Goal: Book appointment/travel/reservation

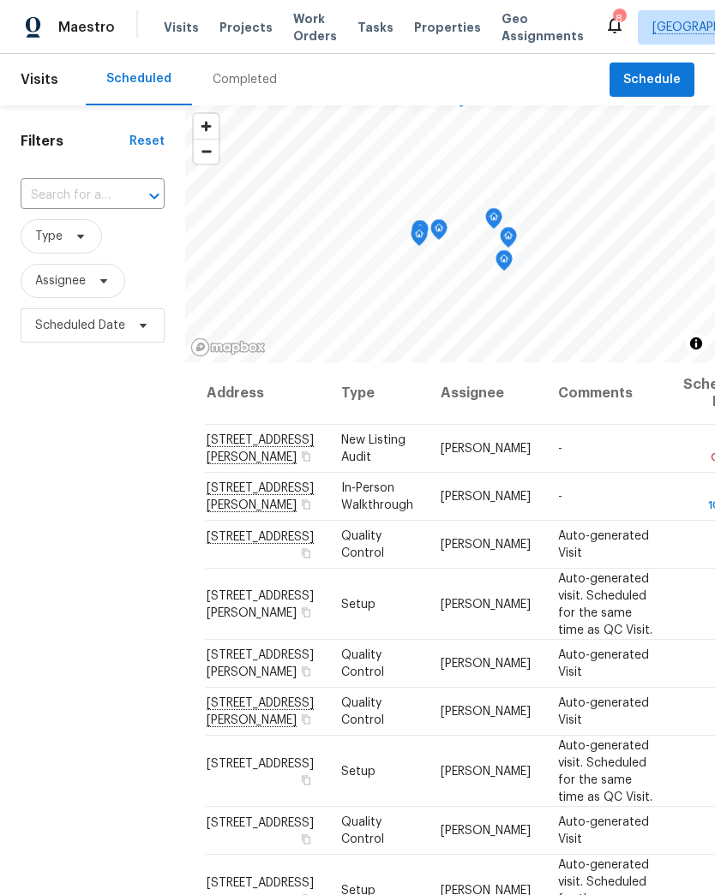
click at [247, 27] on span "Projects" at bounding box center [245, 27] width 53 height 17
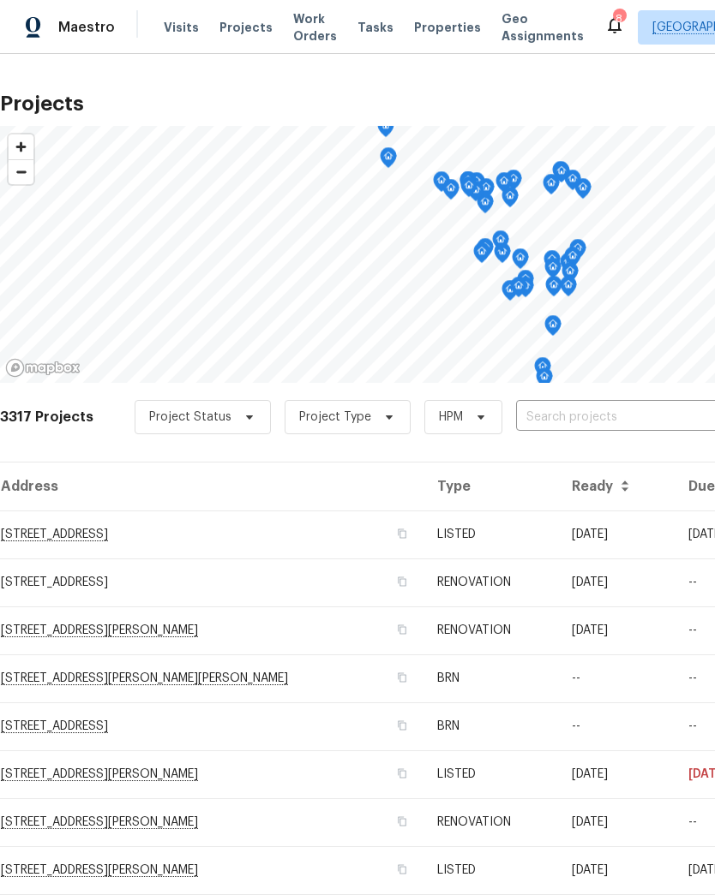
click at [598, 424] on input "text" at bounding box center [614, 417] width 196 height 27
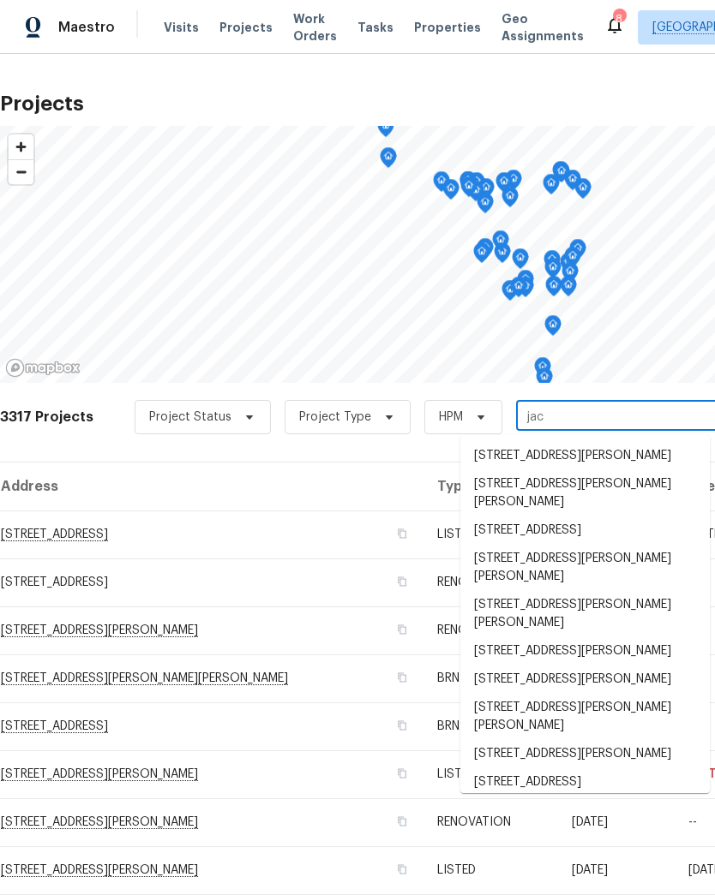
type input "jaco"
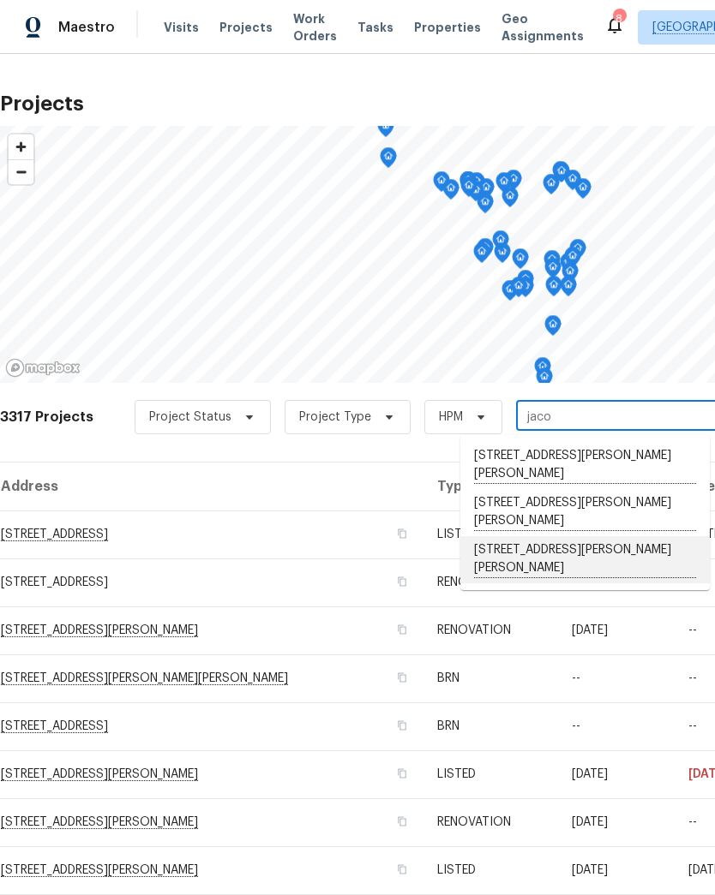
click at [566, 548] on li "[STREET_ADDRESS][PERSON_NAME][PERSON_NAME]" at bounding box center [584, 559] width 249 height 47
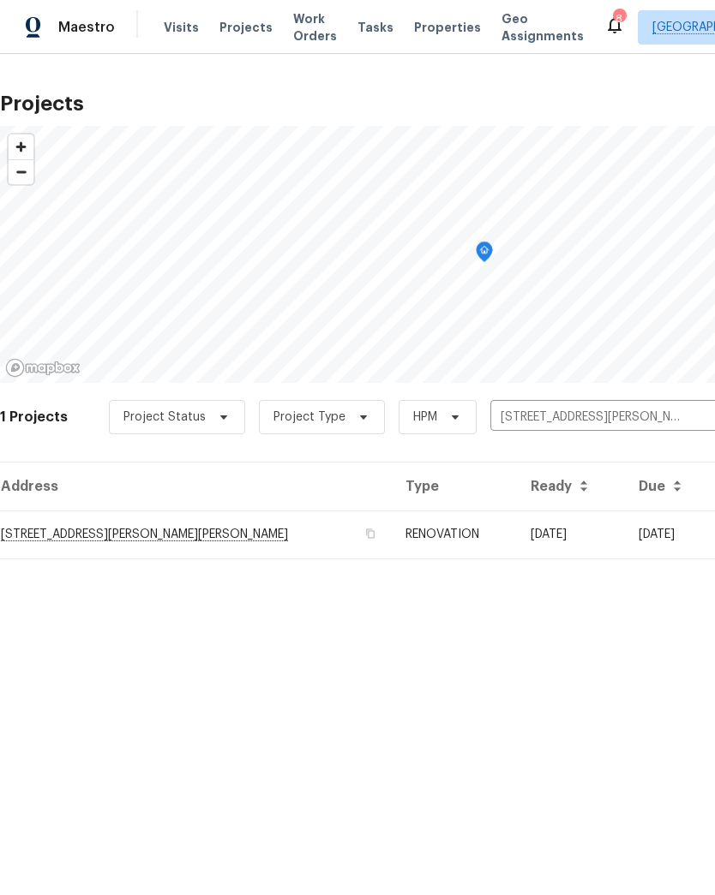
click at [48, 525] on td "[STREET_ADDRESS][PERSON_NAME][PERSON_NAME]" at bounding box center [196, 535] width 392 height 48
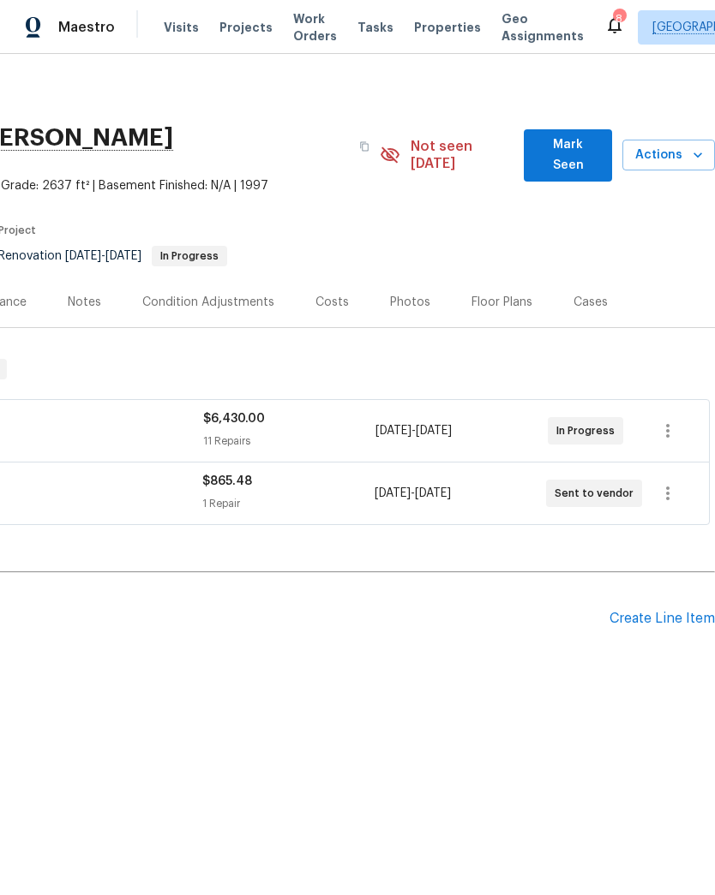
scroll to position [0, 254]
click at [690, 147] on icon "button" at bounding box center [697, 155] width 17 height 17
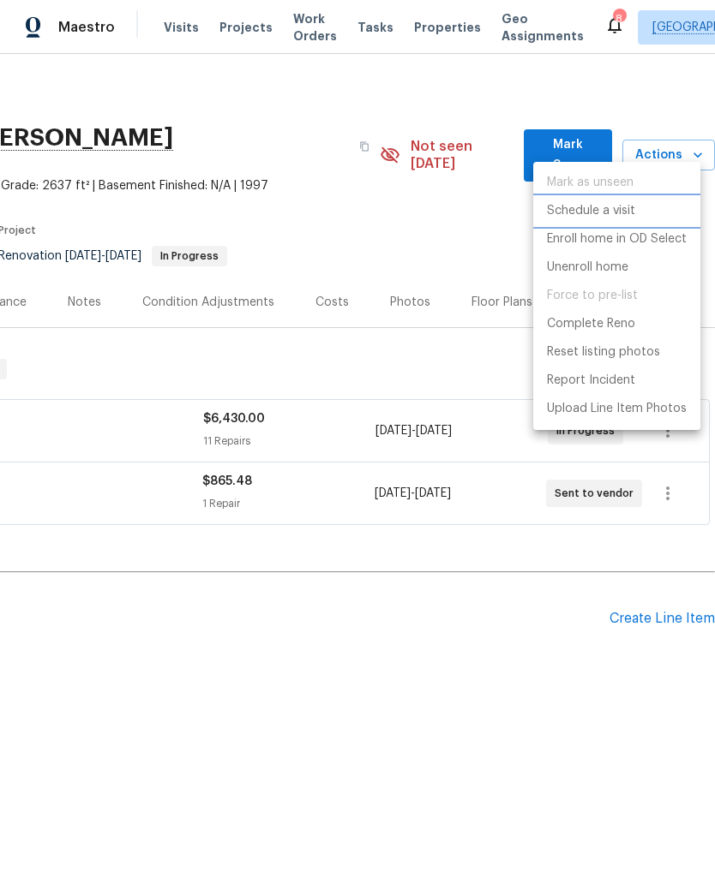
click at [609, 210] on p "Schedule a visit" at bounding box center [591, 211] width 88 height 18
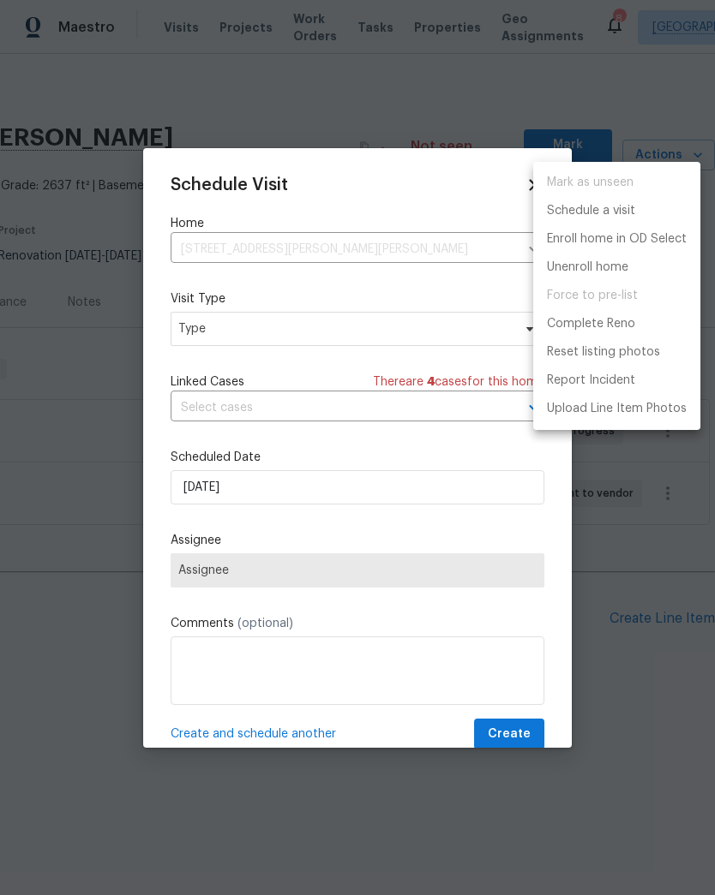
click at [237, 327] on div at bounding box center [357, 447] width 715 height 895
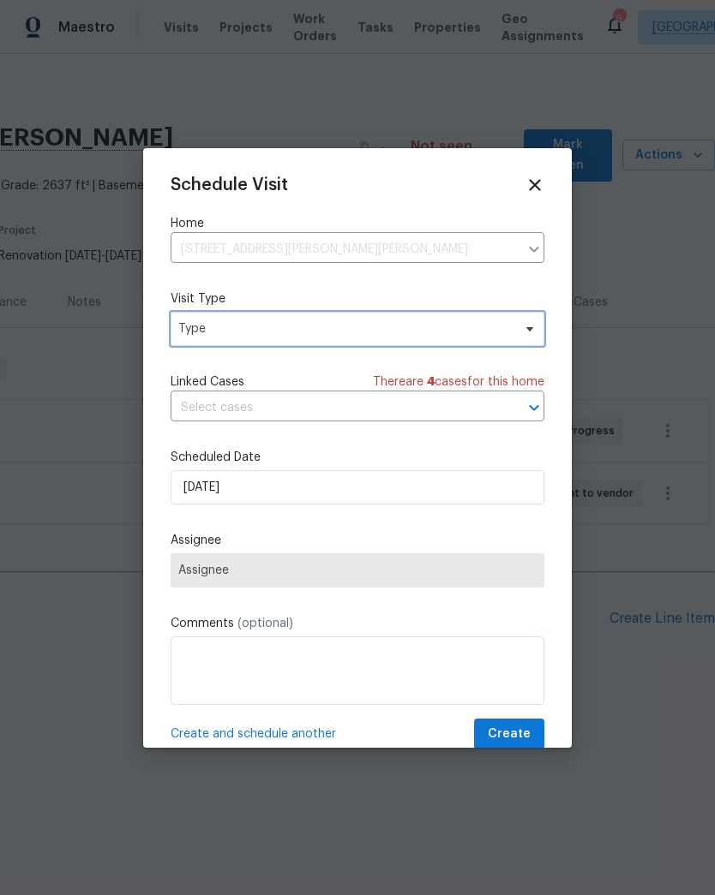
click at [225, 332] on span "Type" at bounding box center [344, 328] width 333 height 17
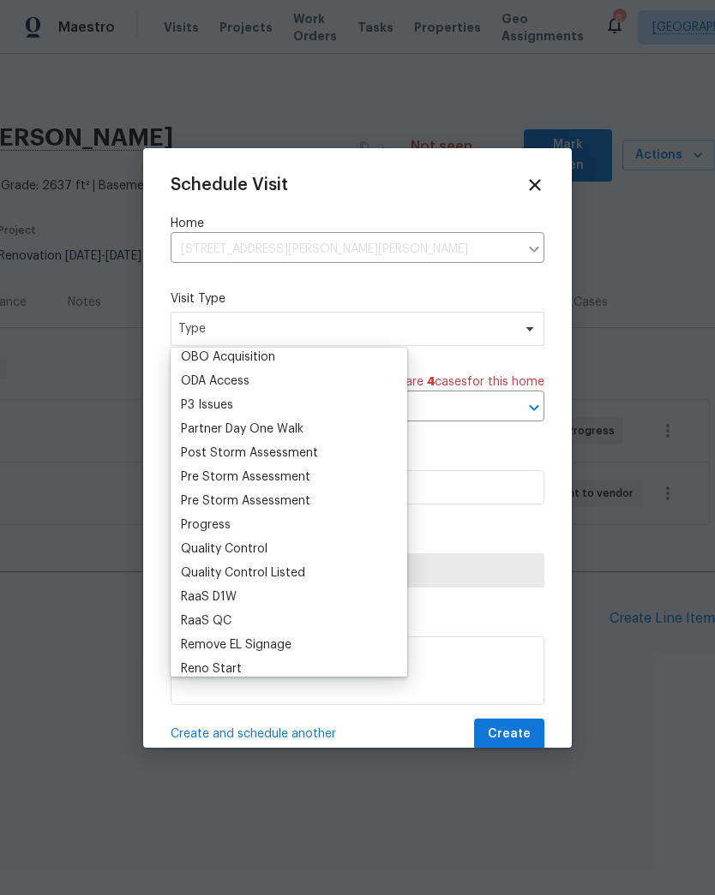
scroll to position [995, 0]
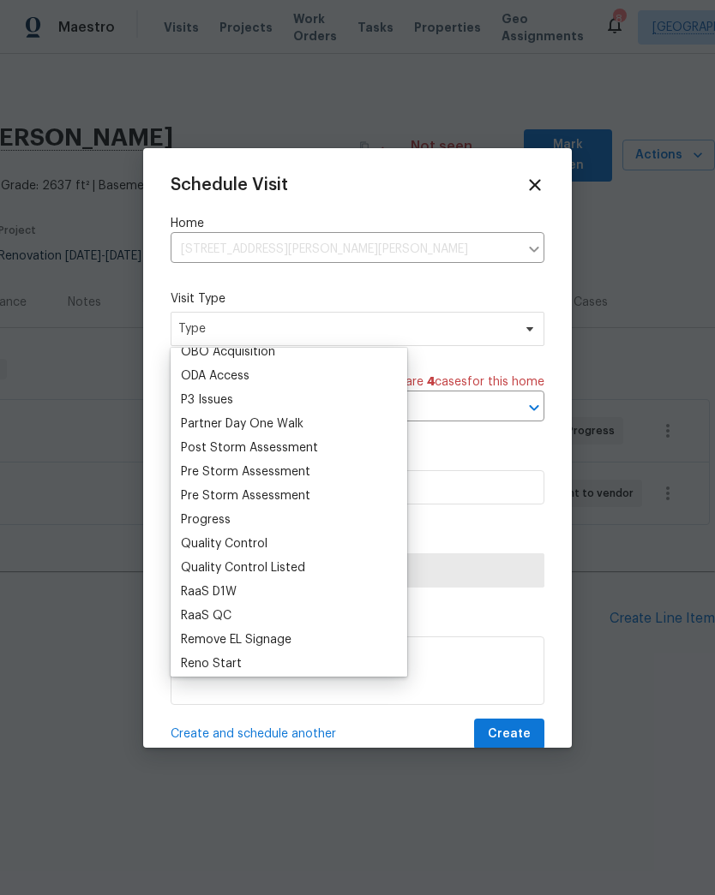
click at [228, 524] on div "Progress" at bounding box center [206, 520] width 50 height 17
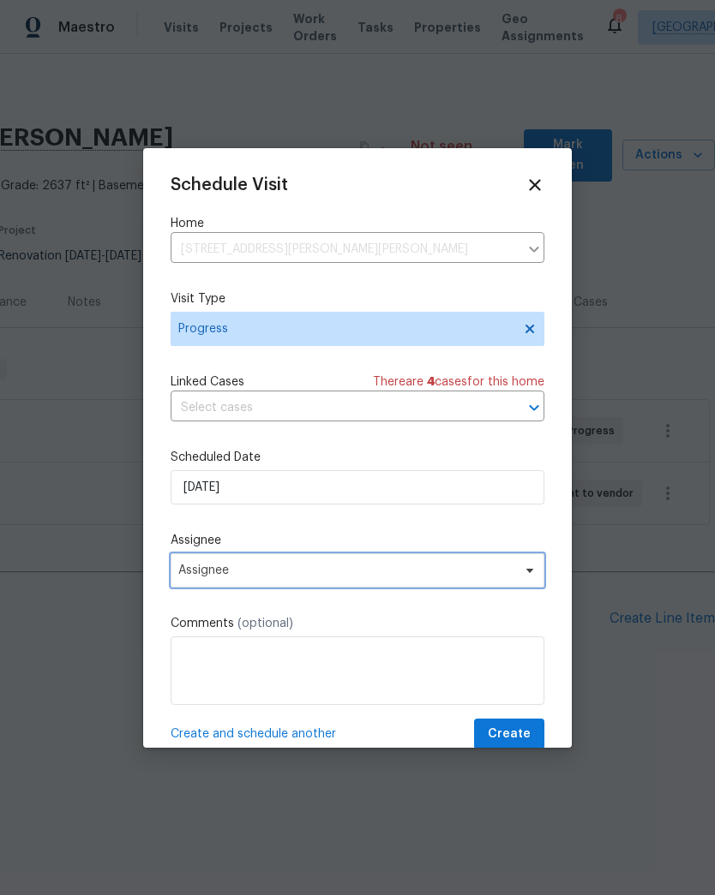
click at [236, 571] on span "Assignee" at bounding box center [346, 571] width 336 height 14
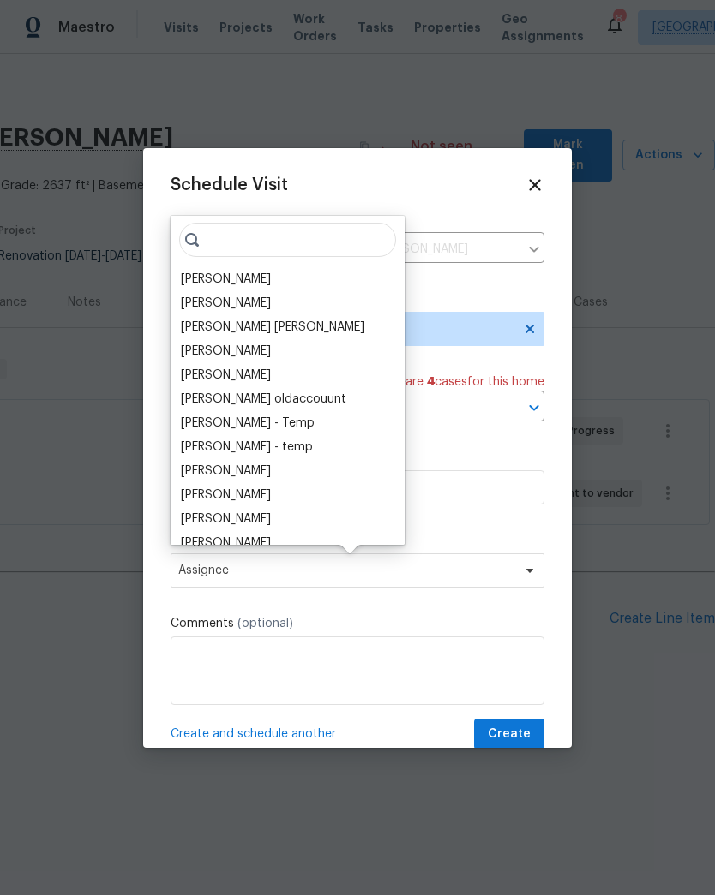
click at [228, 284] on div "[PERSON_NAME]" at bounding box center [226, 279] width 90 height 17
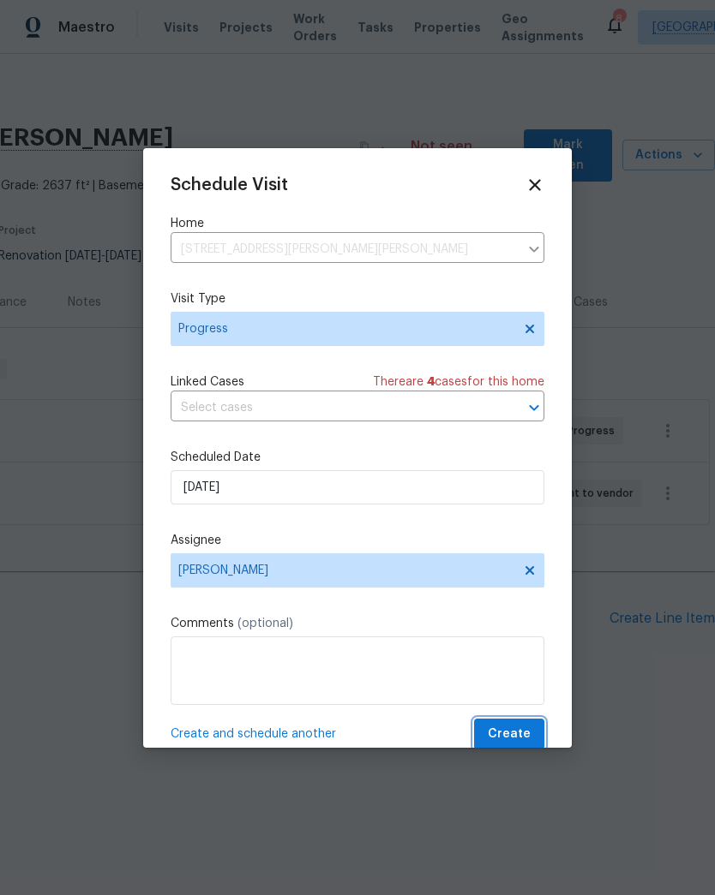
click at [527, 737] on span "Create" at bounding box center [509, 734] width 43 height 21
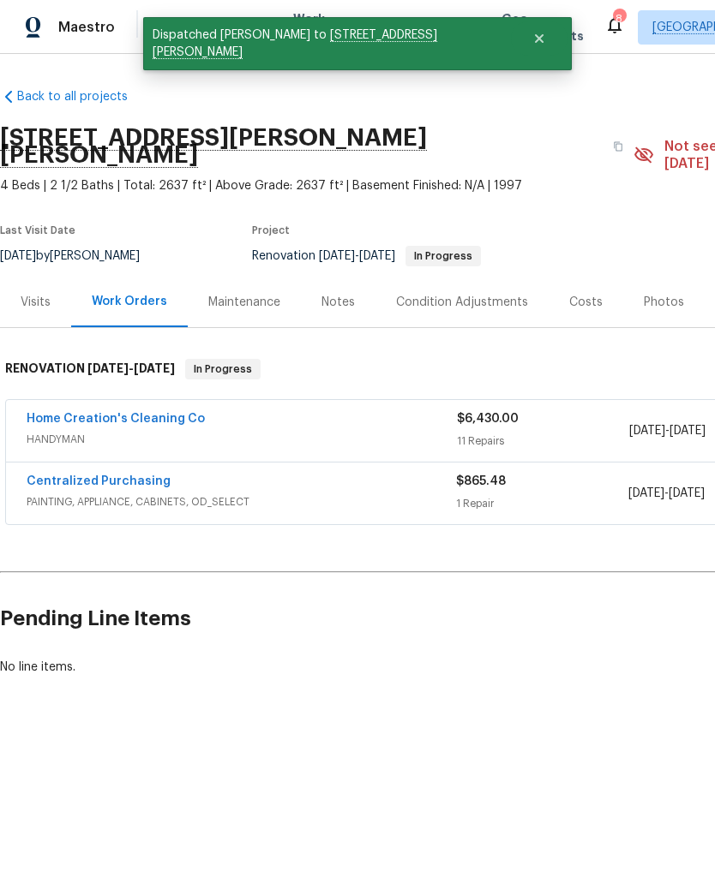
scroll to position [0, 0]
click at [339, 294] on div "Notes" at bounding box center [337, 302] width 33 height 17
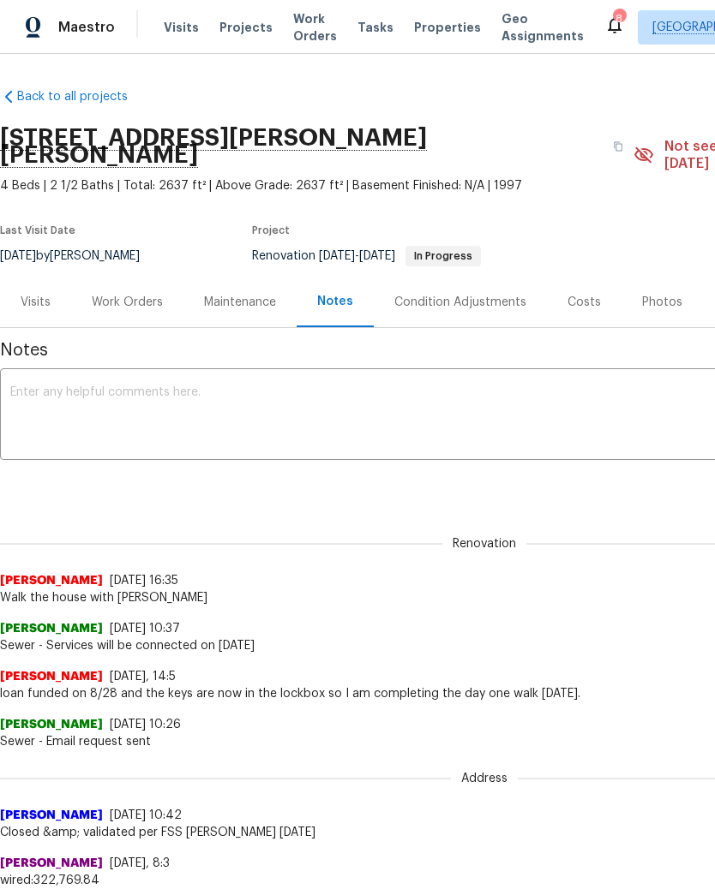
click at [131, 392] on textarea at bounding box center [484, 416] width 948 height 60
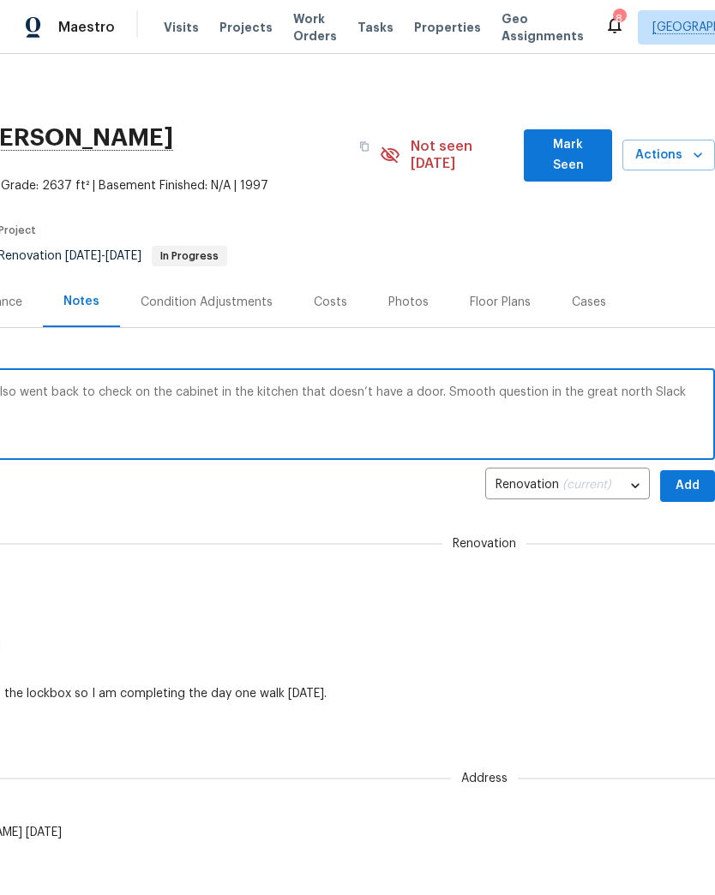
scroll to position [0, 254]
type textarea "On visit to confirm the paint was on site. Also went back to check on the cabin…"
click at [687, 476] on span "Add" at bounding box center [686, 486] width 27 height 21
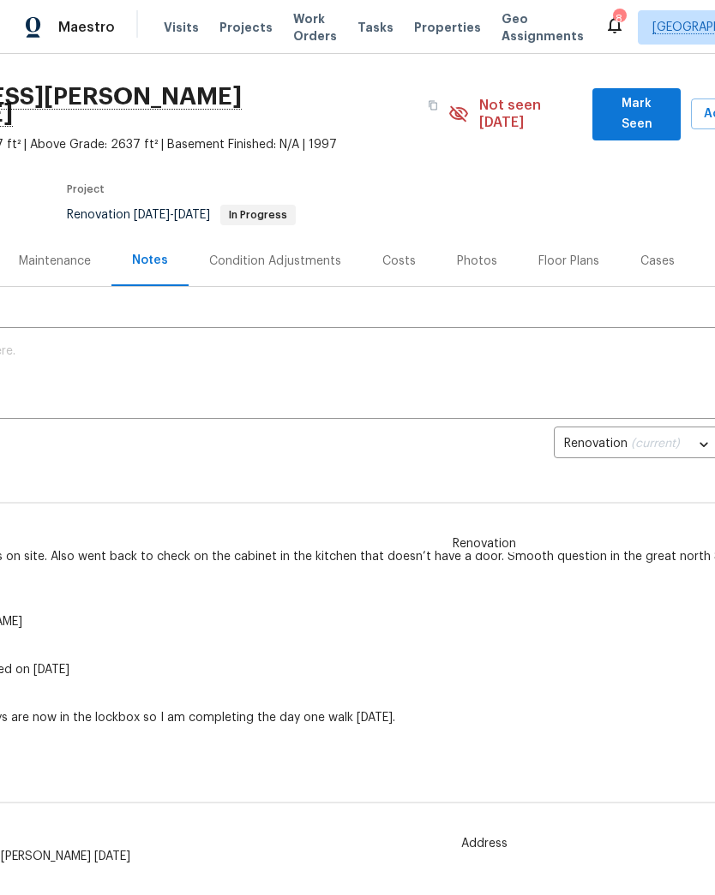
scroll to position [33, 177]
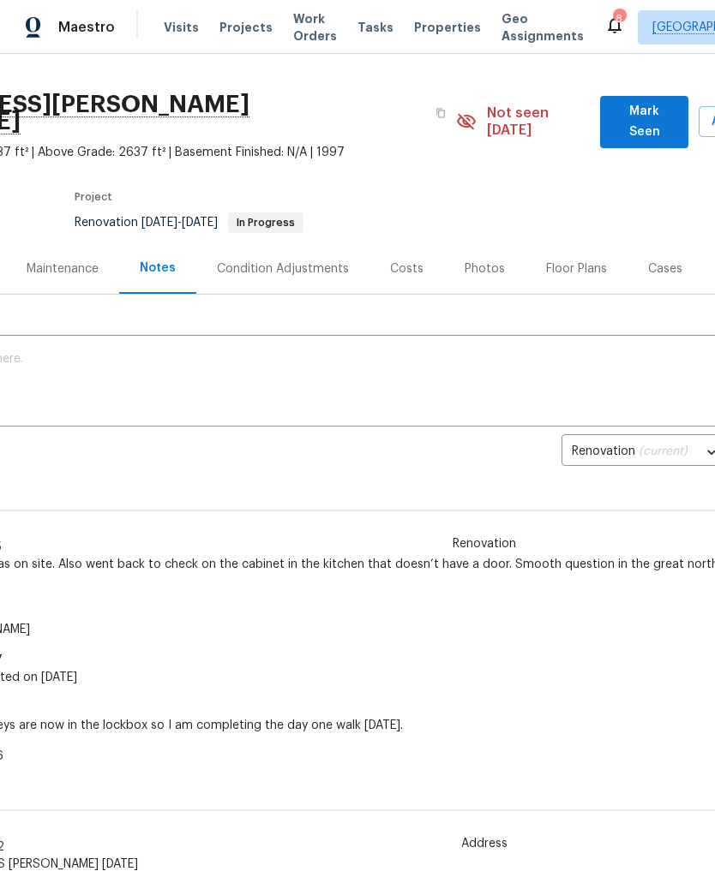
click at [246, 33] on span "Projects" at bounding box center [245, 27] width 53 height 17
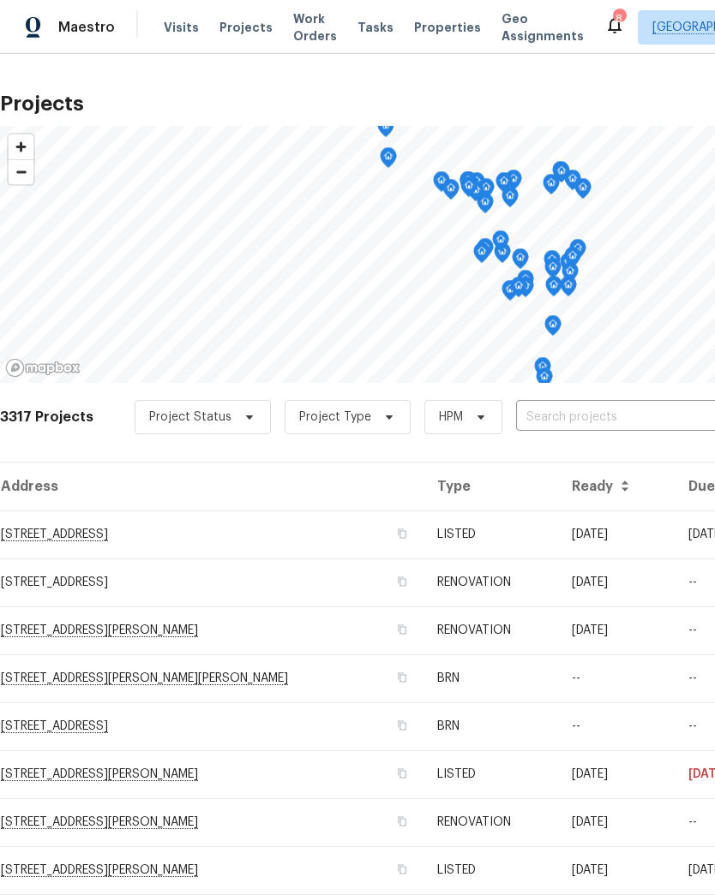
click at [614, 421] on input "text" at bounding box center [614, 417] width 196 height 27
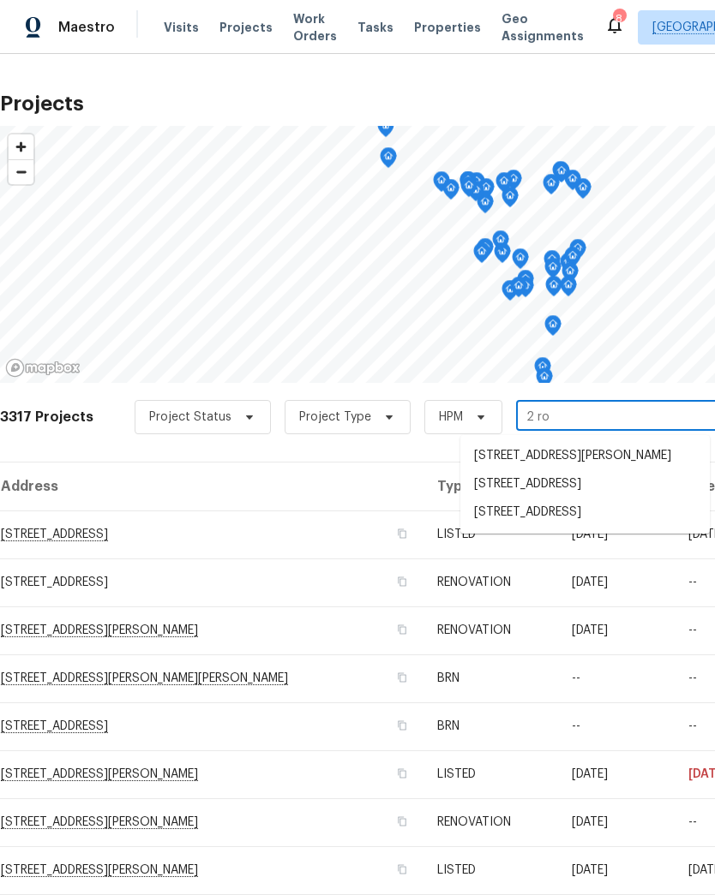
type input "2 [PERSON_NAME]"
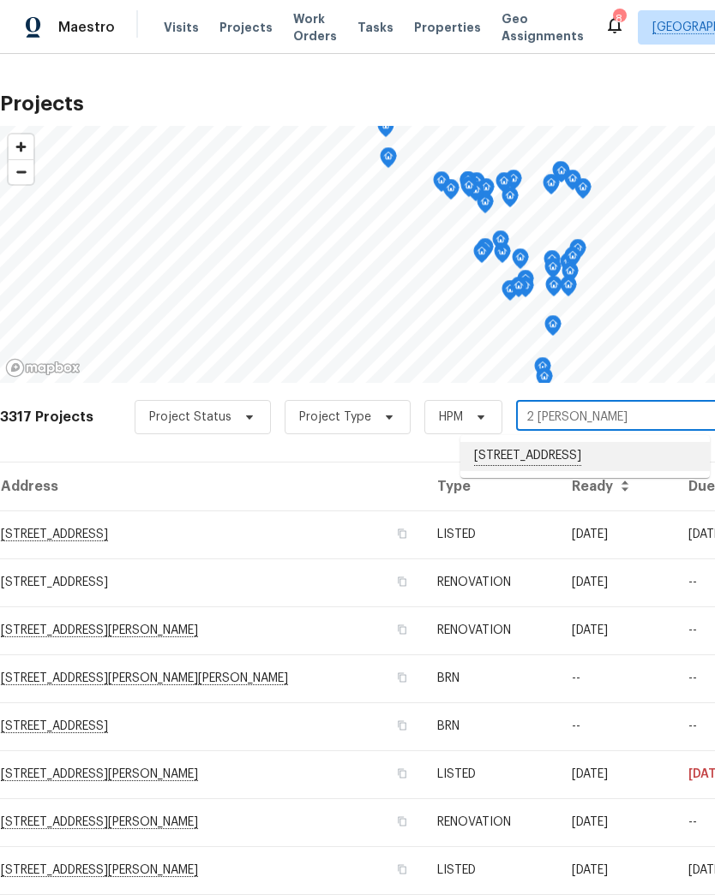
click at [572, 452] on li "[STREET_ADDRESS]" at bounding box center [584, 456] width 249 height 29
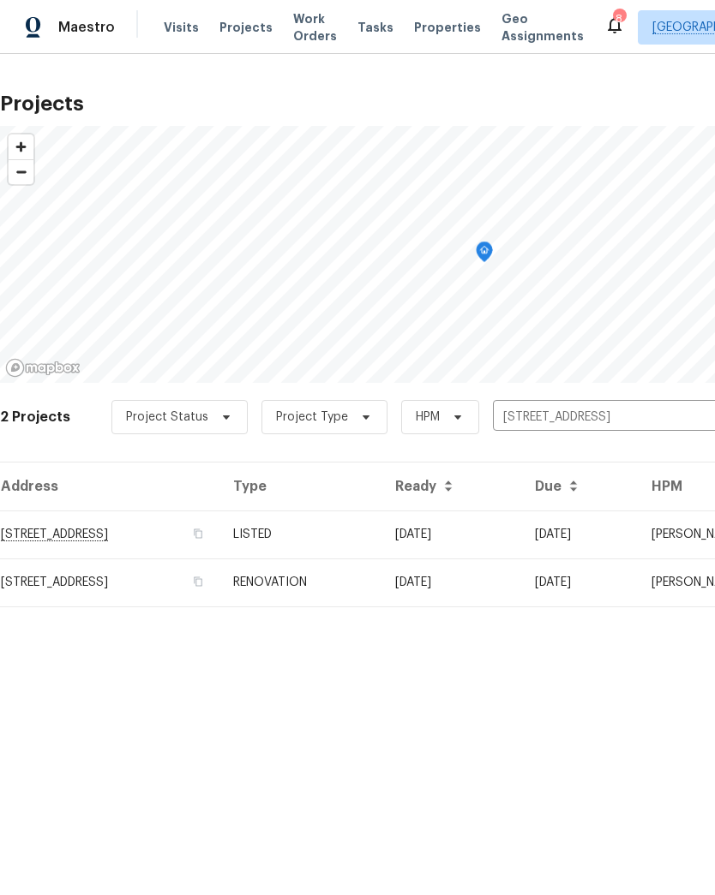
click at [61, 524] on td "[STREET_ADDRESS]" at bounding box center [109, 535] width 219 height 48
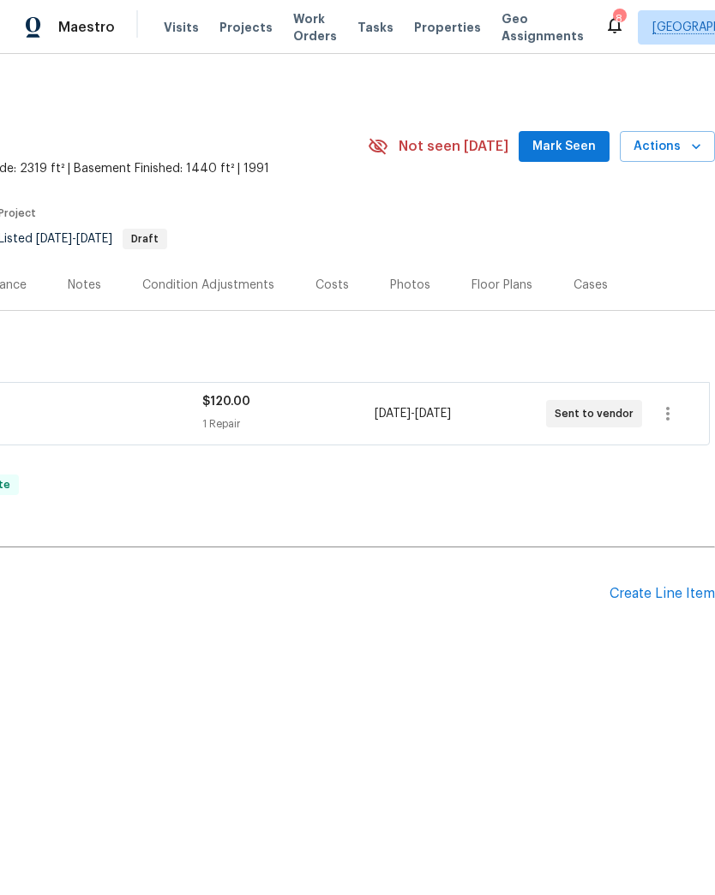
scroll to position [0, 254]
click at [687, 151] on icon "button" at bounding box center [695, 146] width 17 height 17
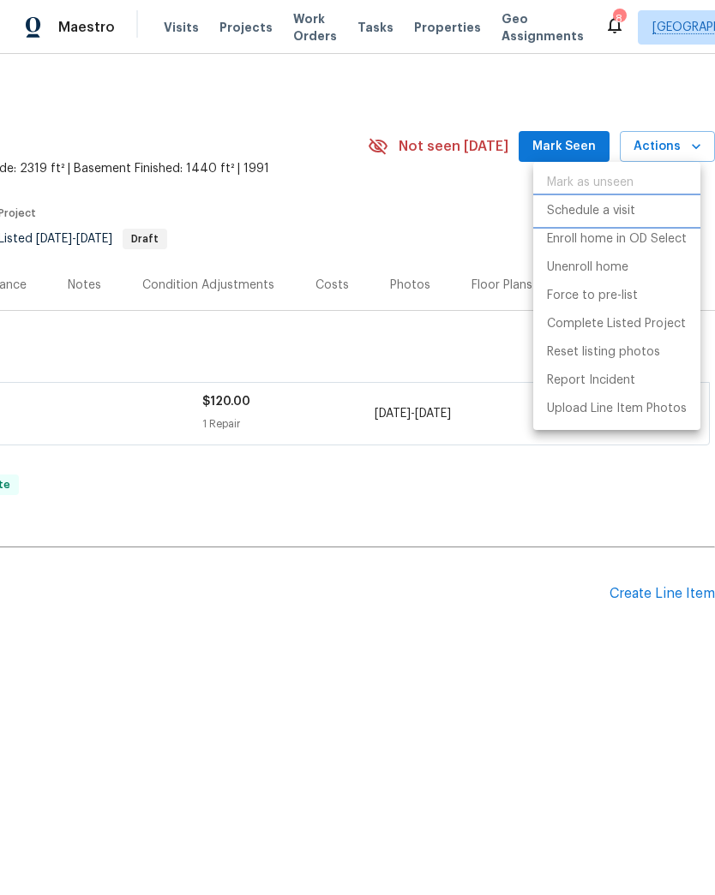
click at [633, 211] on p "Schedule a visit" at bounding box center [591, 211] width 88 height 18
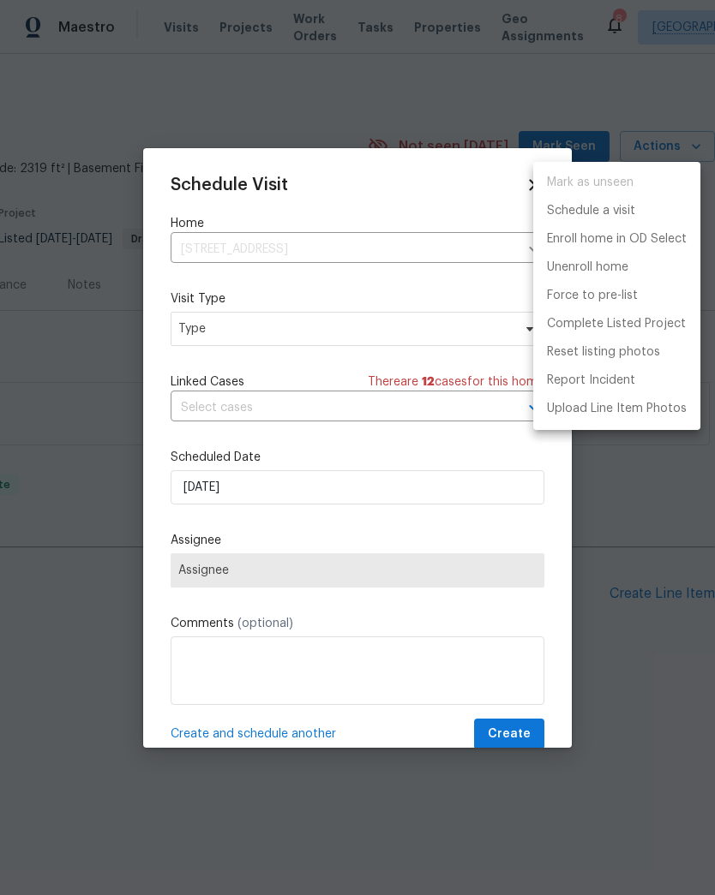
click at [192, 330] on div at bounding box center [357, 447] width 715 height 895
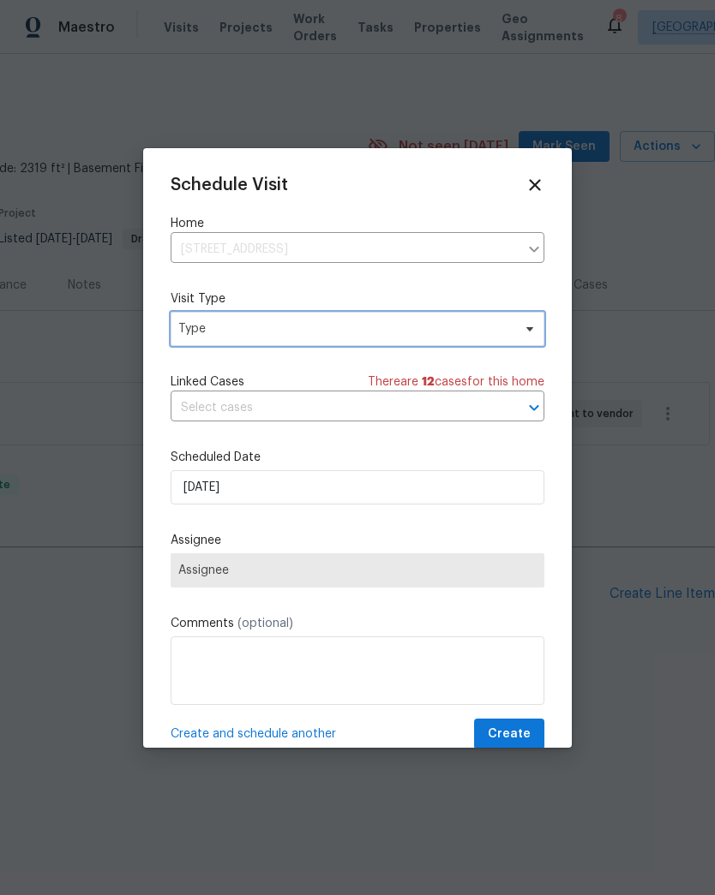
click at [205, 322] on span "Type" at bounding box center [344, 328] width 333 height 17
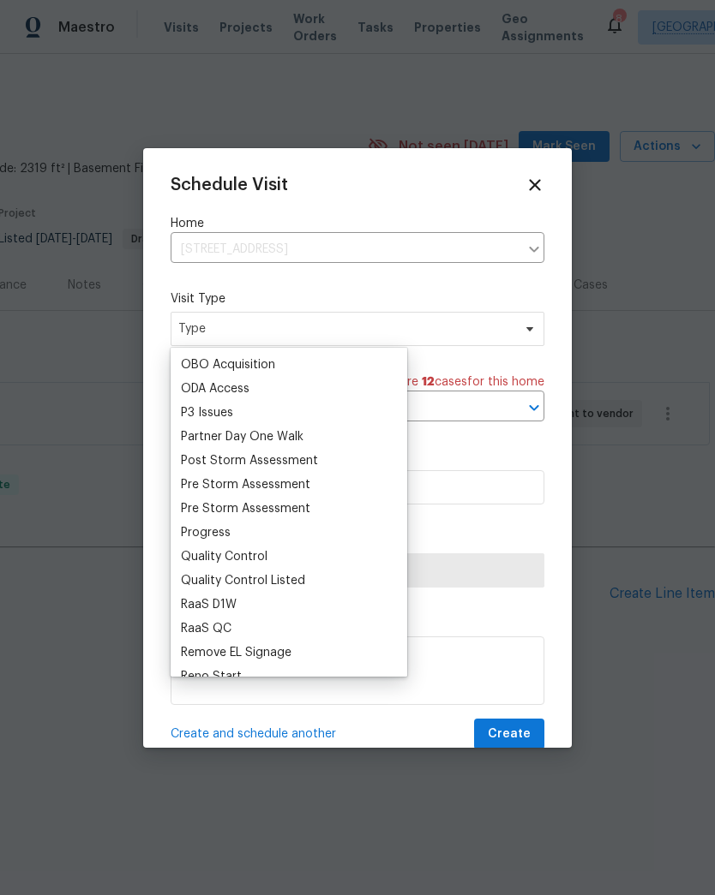
scroll to position [985, 0]
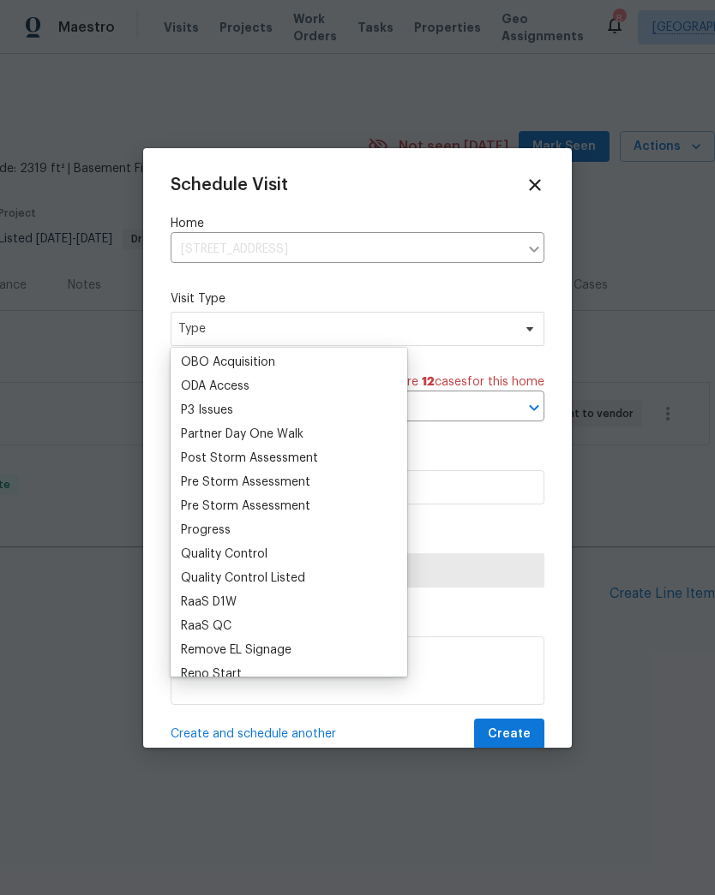
click at [197, 529] on div "Progress" at bounding box center [206, 530] width 50 height 17
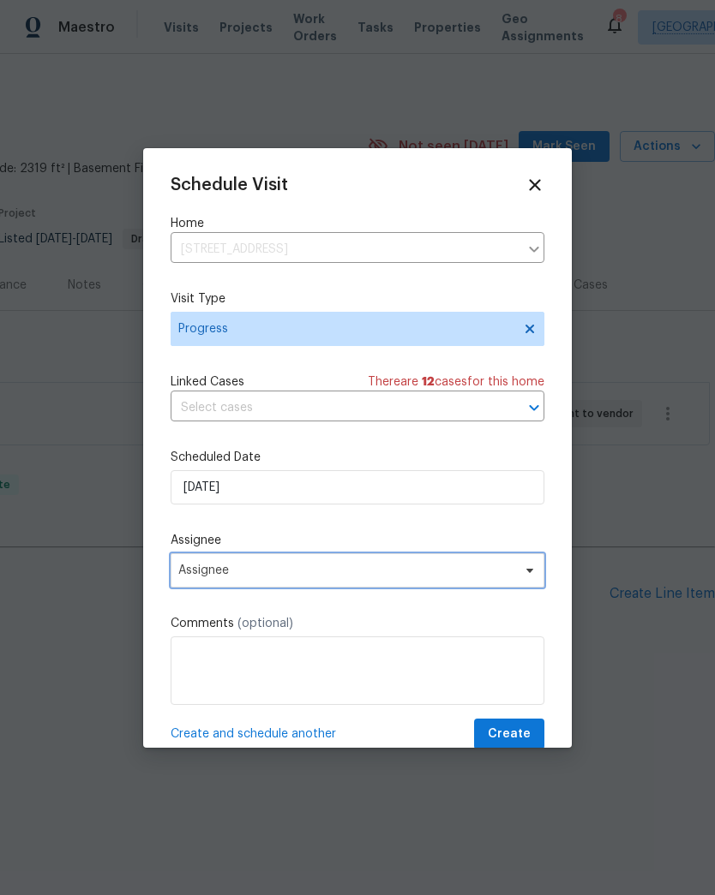
click at [279, 578] on span "Assignee" at bounding box center [346, 571] width 336 height 14
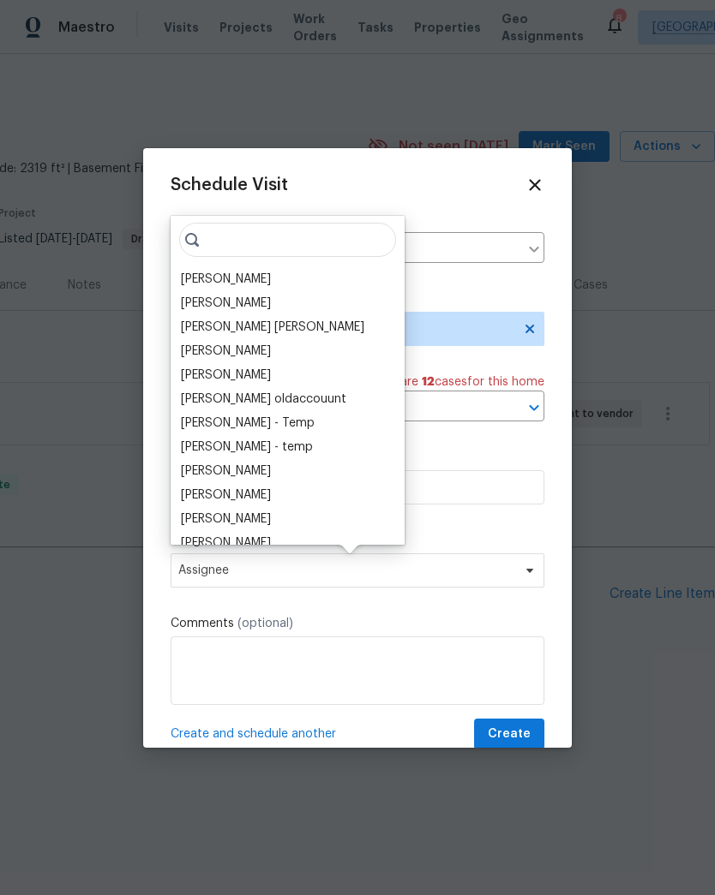
click at [219, 286] on div "[PERSON_NAME]" at bounding box center [226, 279] width 90 height 17
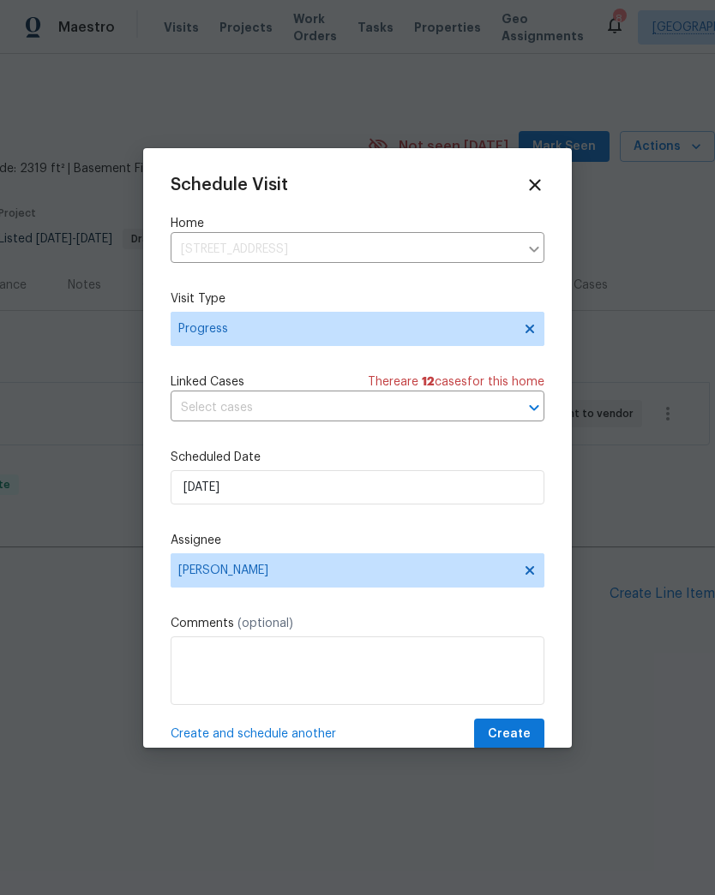
click at [422, 630] on label "Comments (optional)" at bounding box center [358, 623] width 374 height 17
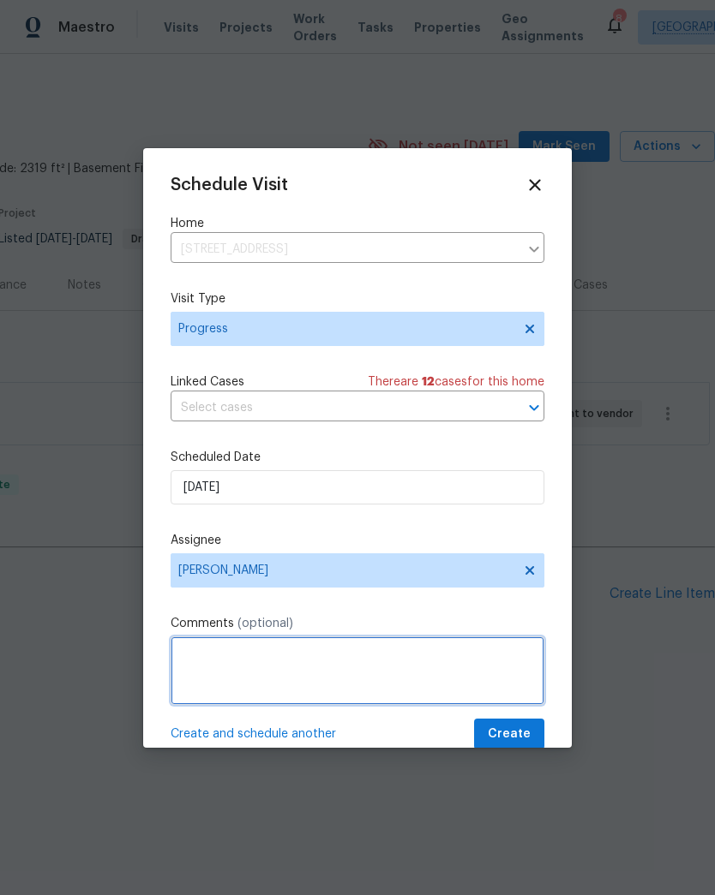
click at [298, 665] on textarea at bounding box center [358, 671] width 374 height 69
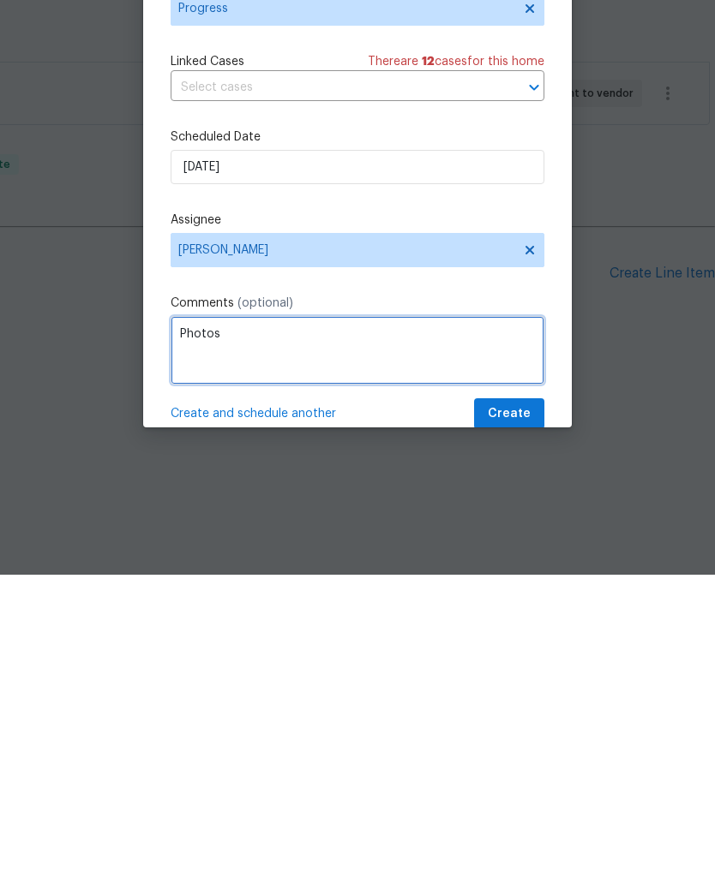
type textarea "Photos"
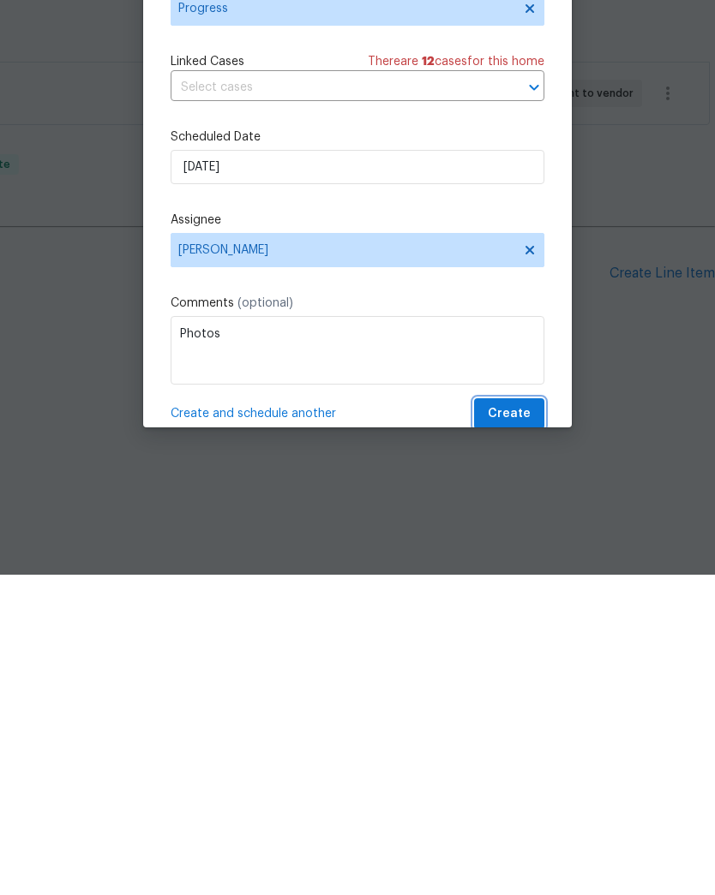
click at [513, 724] on span "Create" at bounding box center [509, 734] width 43 height 21
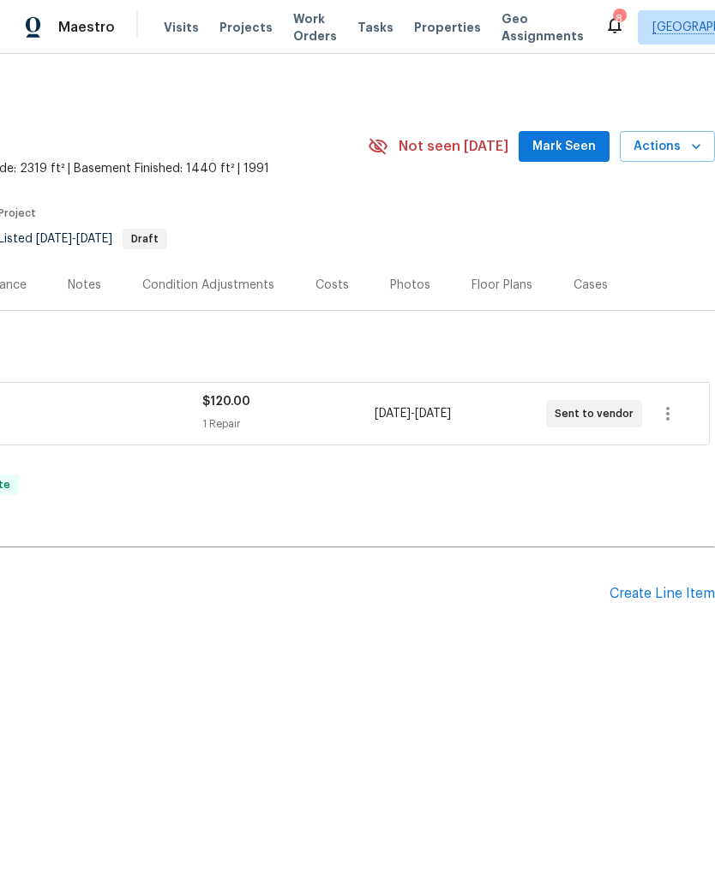
click at [690, 147] on icon "button" at bounding box center [695, 146] width 17 height 17
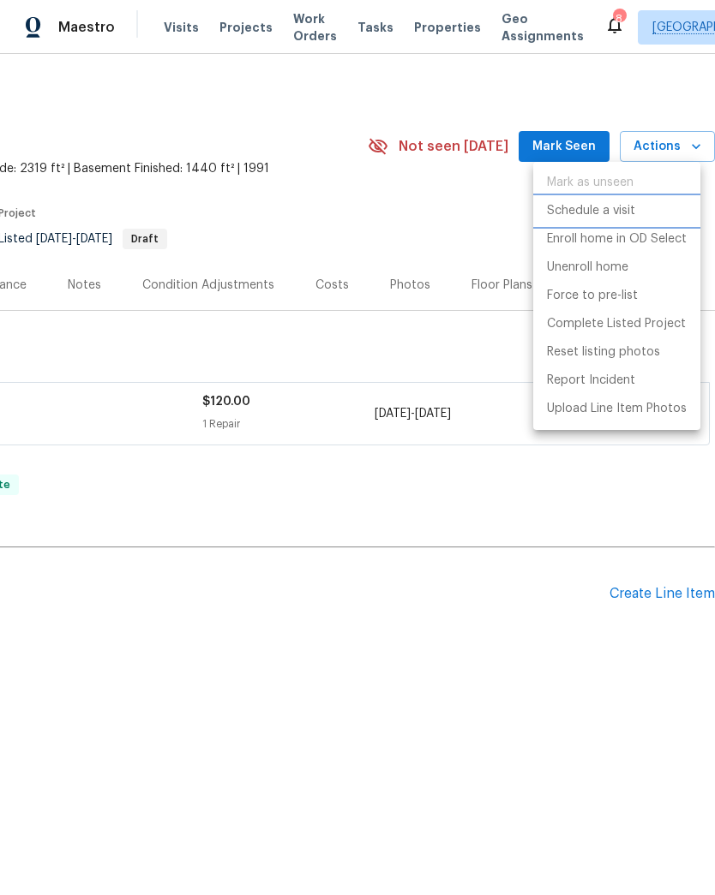
click at [629, 207] on p "Schedule a visit" at bounding box center [591, 211] width 88 height 18
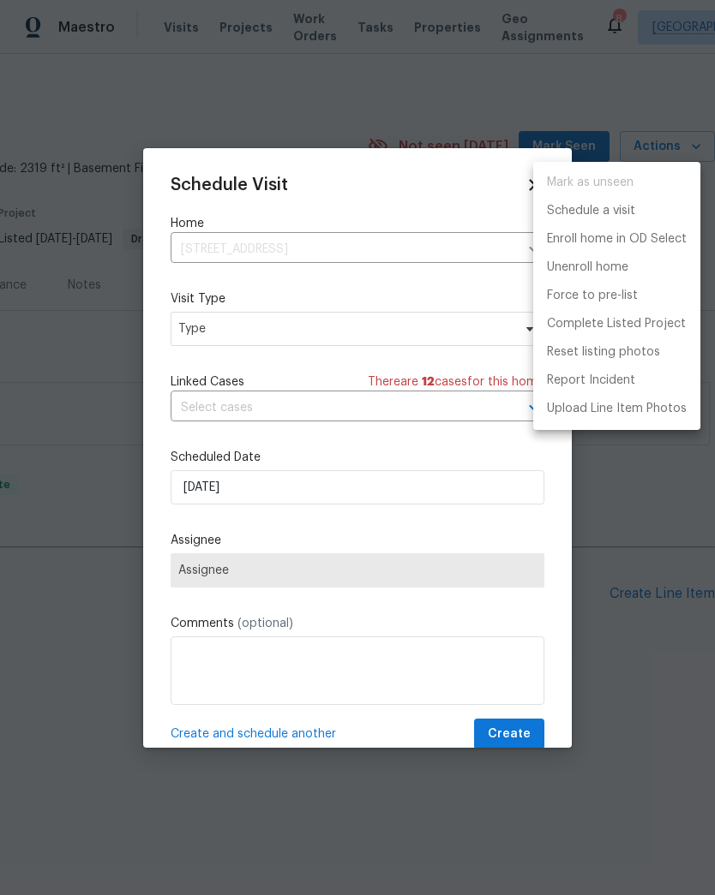
click at [638, 75] on div at bounding box center [357, 447] width 715 height 895
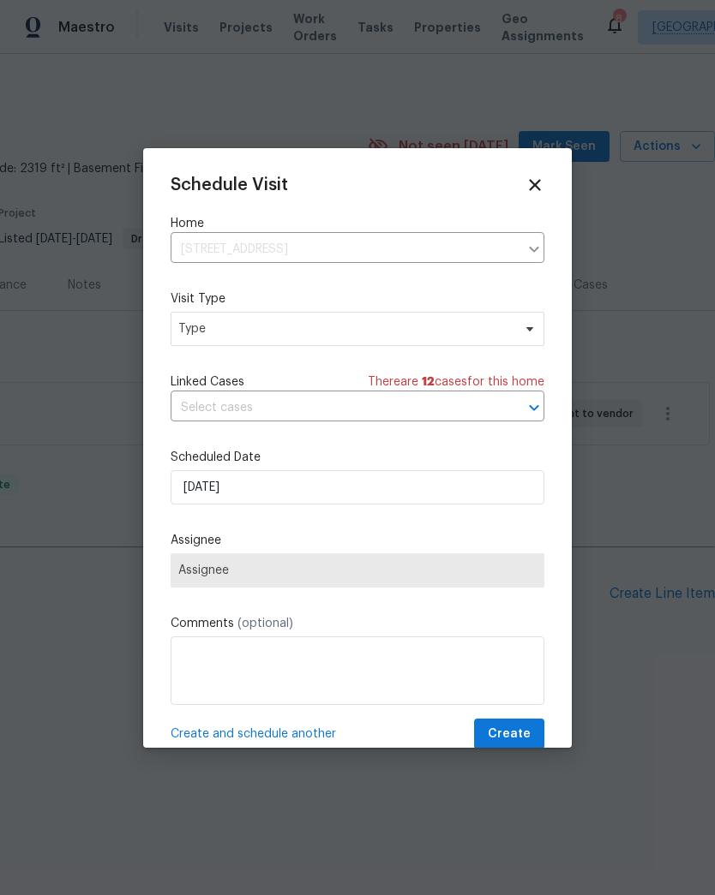
click at [535, 180] on icon at bounding box center [534, 185] width 19 height 19
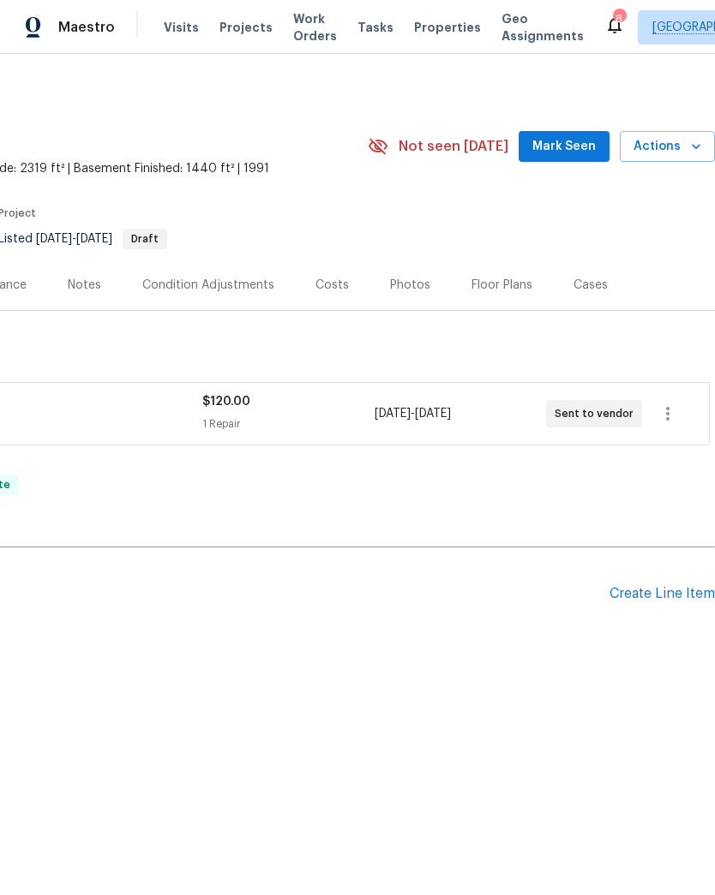
click at [230, 33] on span "Projects" at bounding box center [245, 27] width 53 height 17
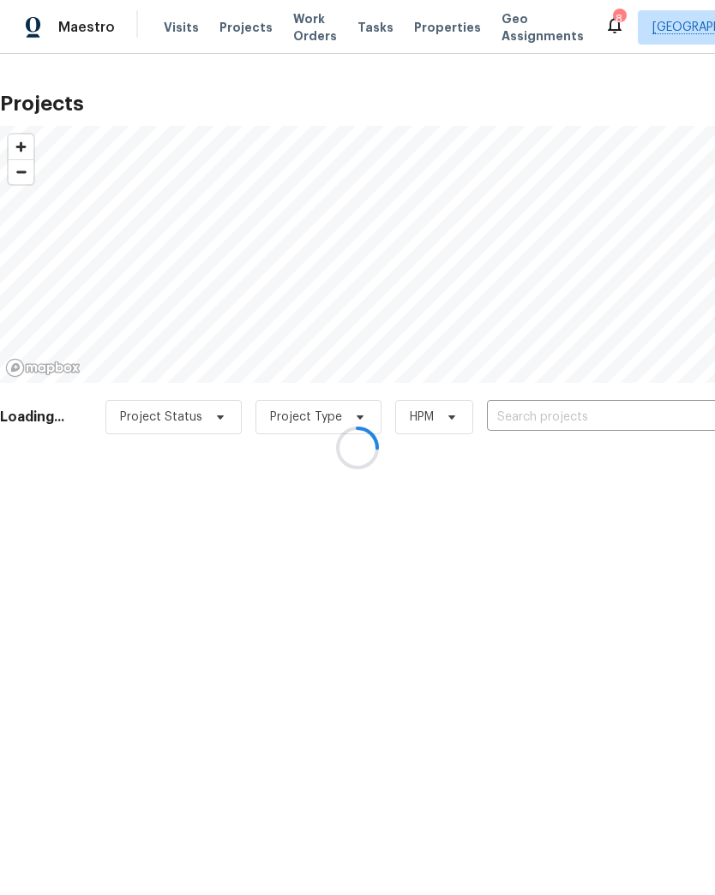
click at [583, 412] on input "text" at bounding box center [585, 417] width 196 height 27
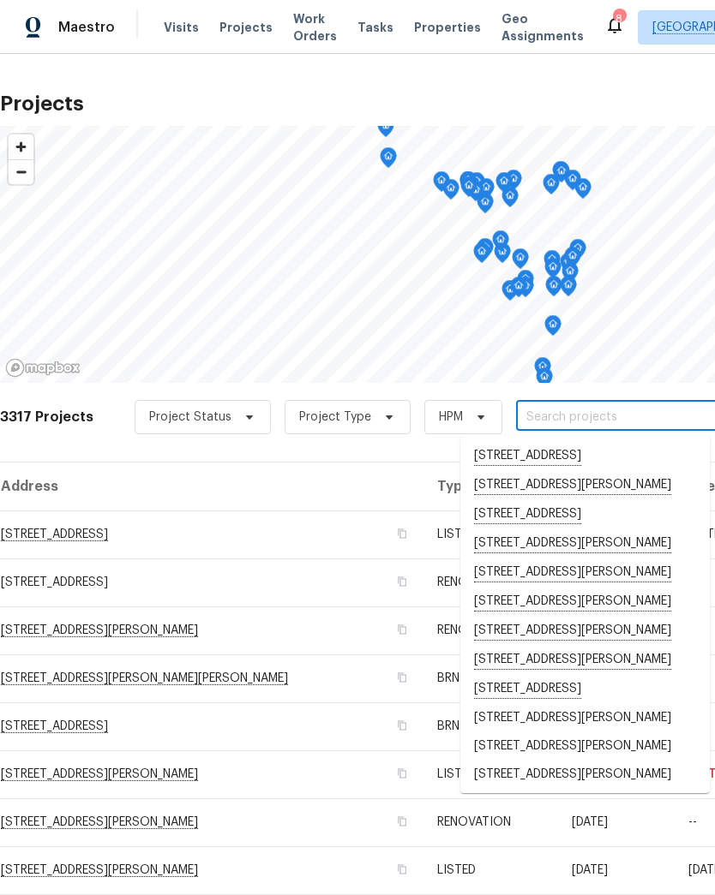
click at [620, 414] on input "text" at bounding box center [614, 417] width 196 height 27
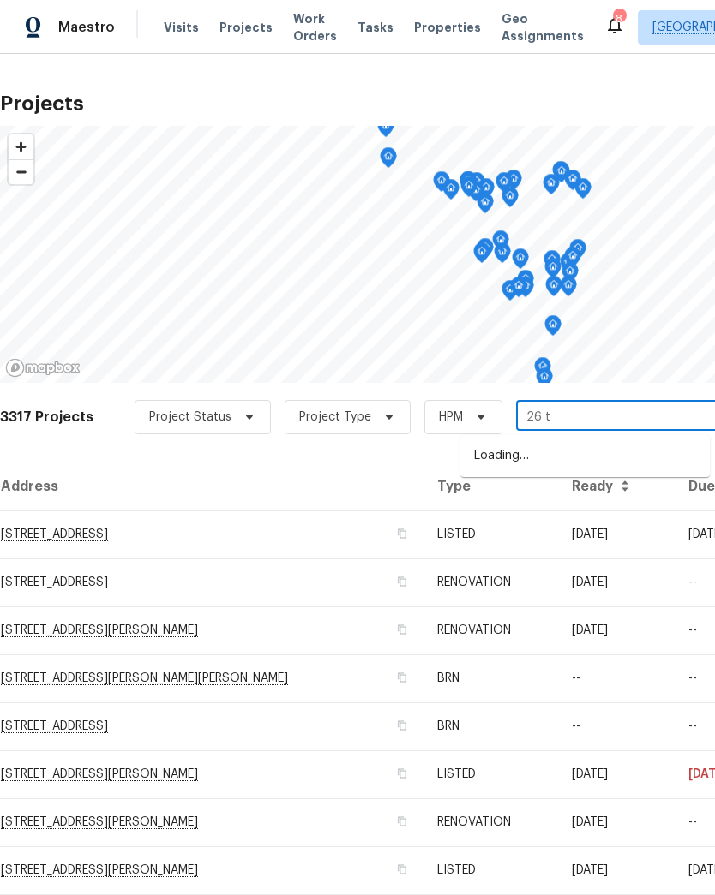
type input "26 th"
click at [573, 463] on li "[STREET_ADDRESS][PERSON_NAME]" at bounding box center [584, 456] width 249 height 29
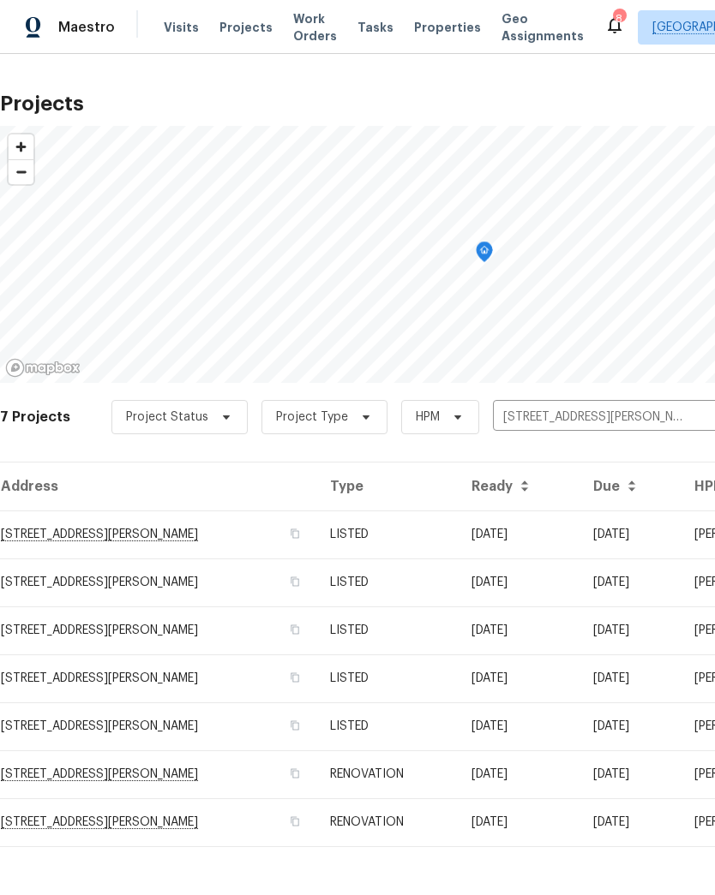
click at [84, 540] on td "[STREET_ADDRESS][PERSON_NAME]" at bounding box center [158, 535] width 316 height 48
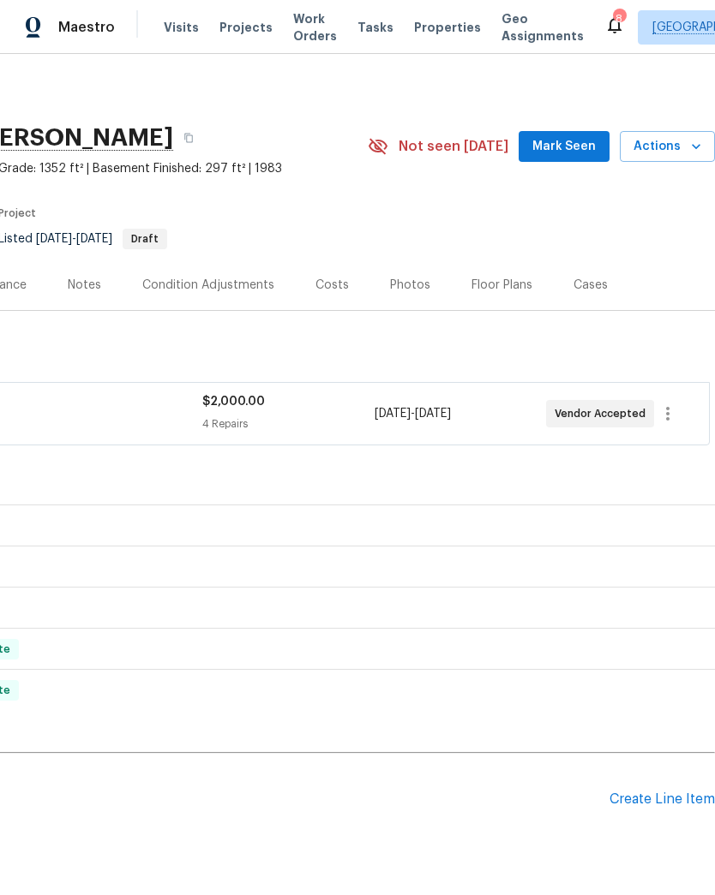
scroll to position [0, 254]
click at [691, 147] on icon "button" at bounding box center [695, 146] width 17 height 17
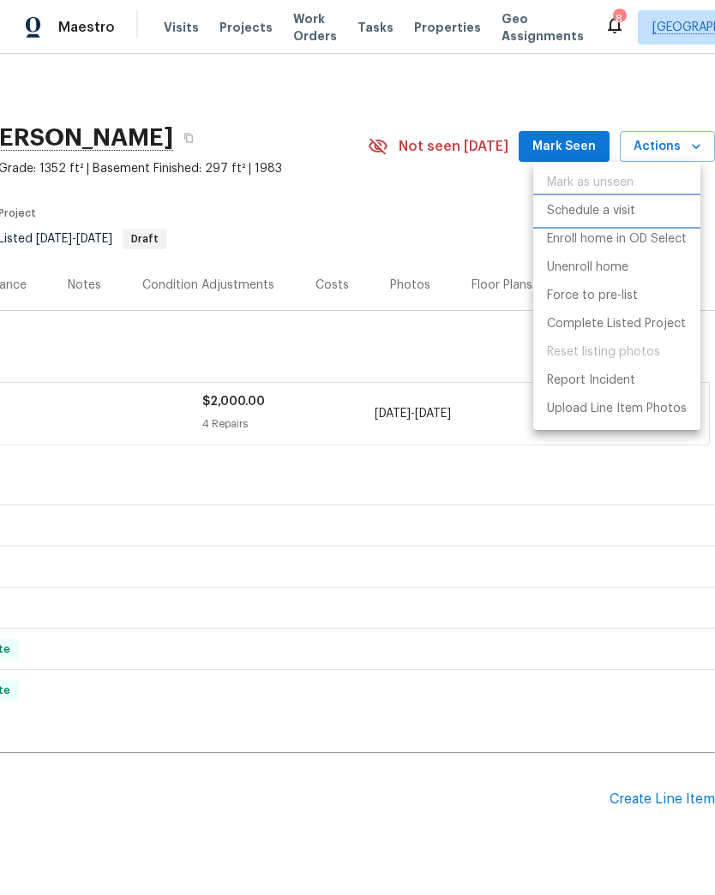
click at [621, 218] on p "Schedule a visit" at bounding box center [591, 211] width 88 height 18
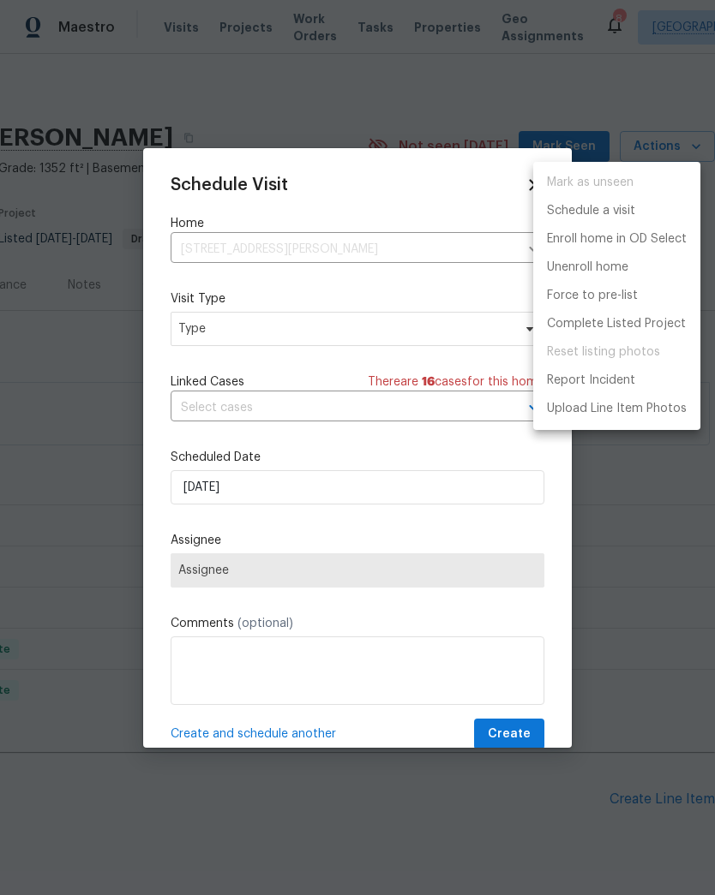
click at [193, 330] on div at bounding box center [357, 447] width 715 height 895
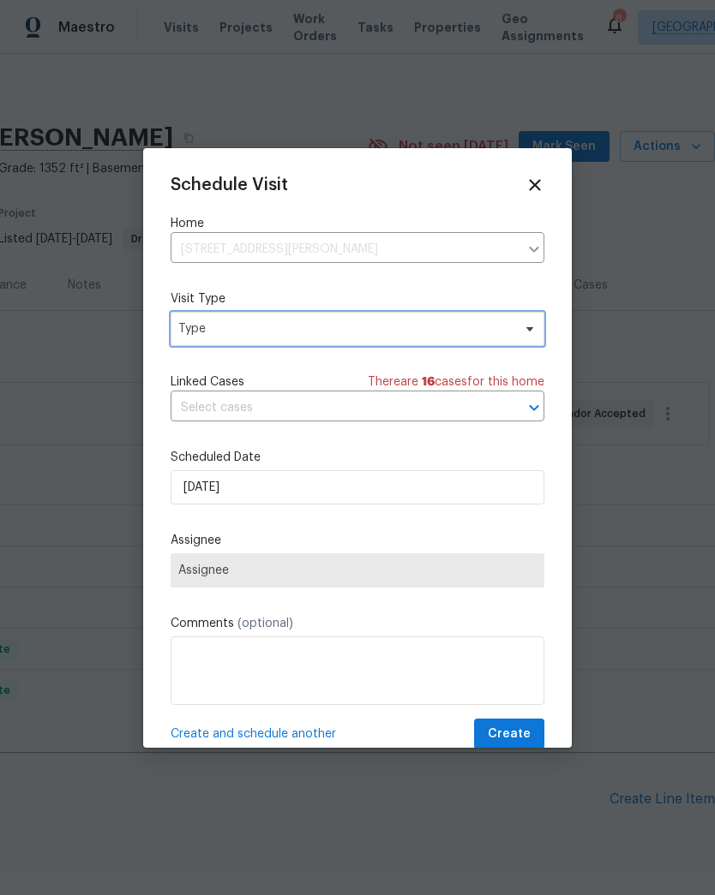
click at [208, 329] on span "Type" at bounding box center [344, 328] width 333 height 17
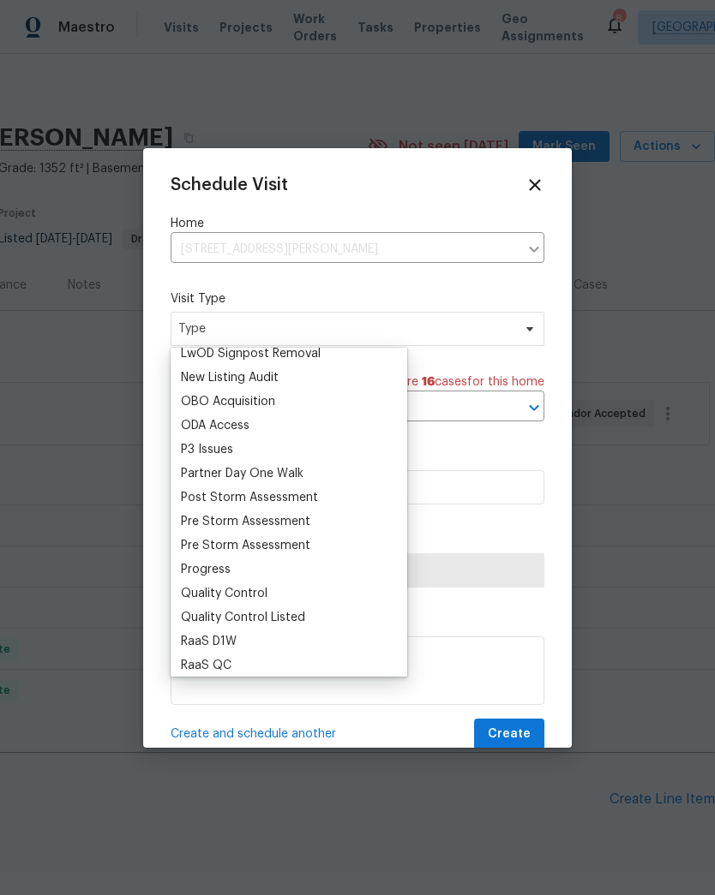
scroll to position [953, 0]
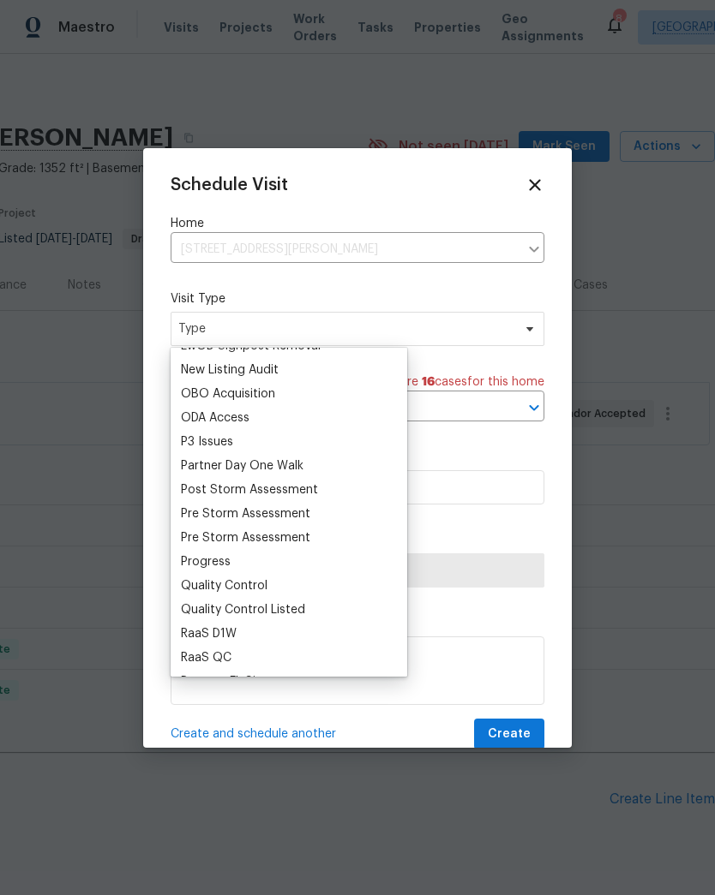
click at [200, 566] on div "Progress" at bounding box center [206, 562] width 50 height 17
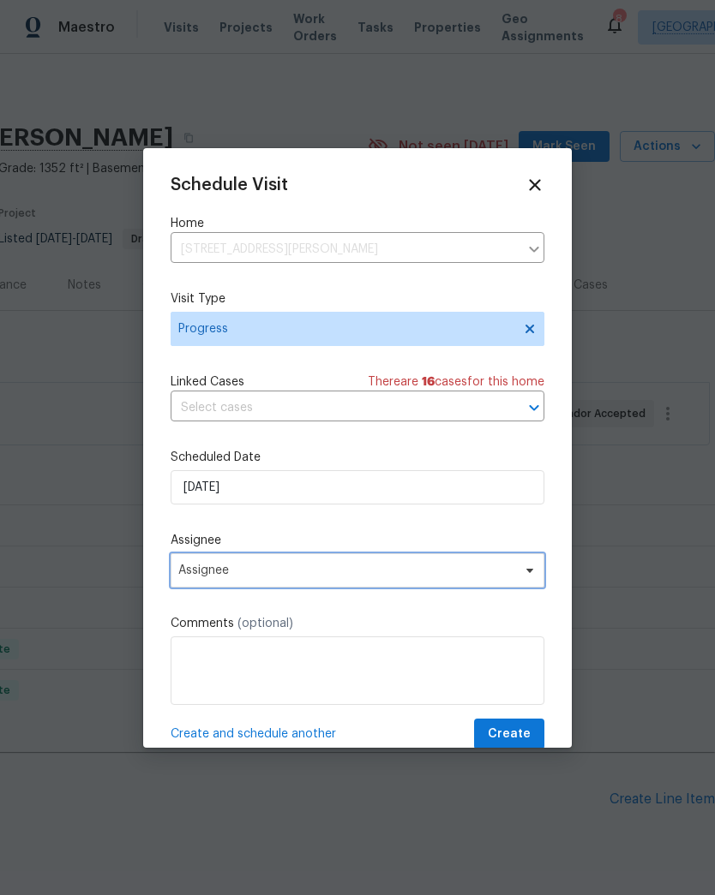
click at [193, 584] on span "Assignee" at bounding box center [358, 571] width 374 height 34
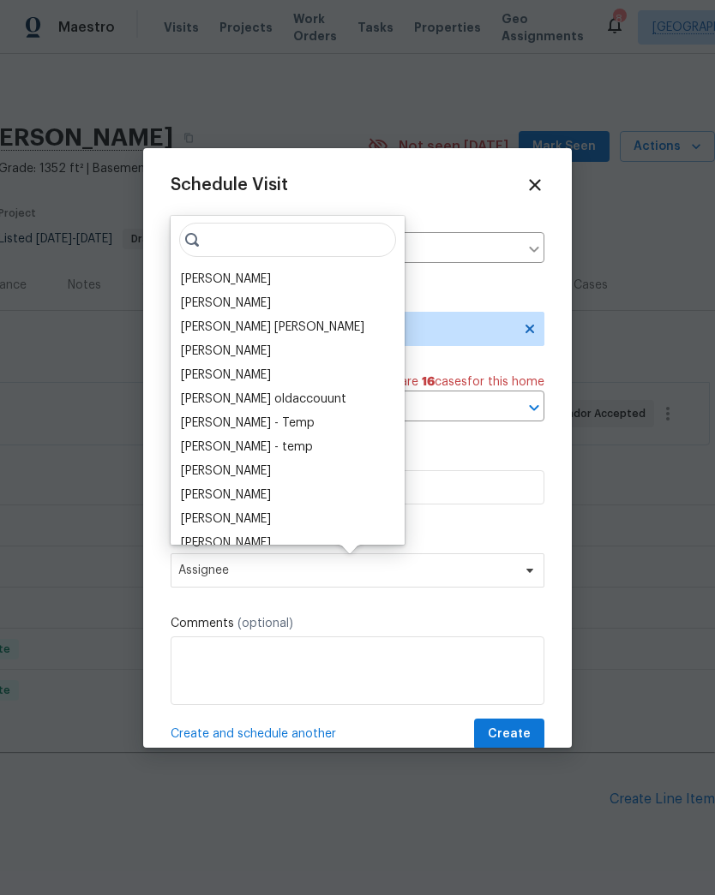
click at [209, 278] on div "[PERSON_NAME]" at bounding box center [226, 279] width 90 height 17
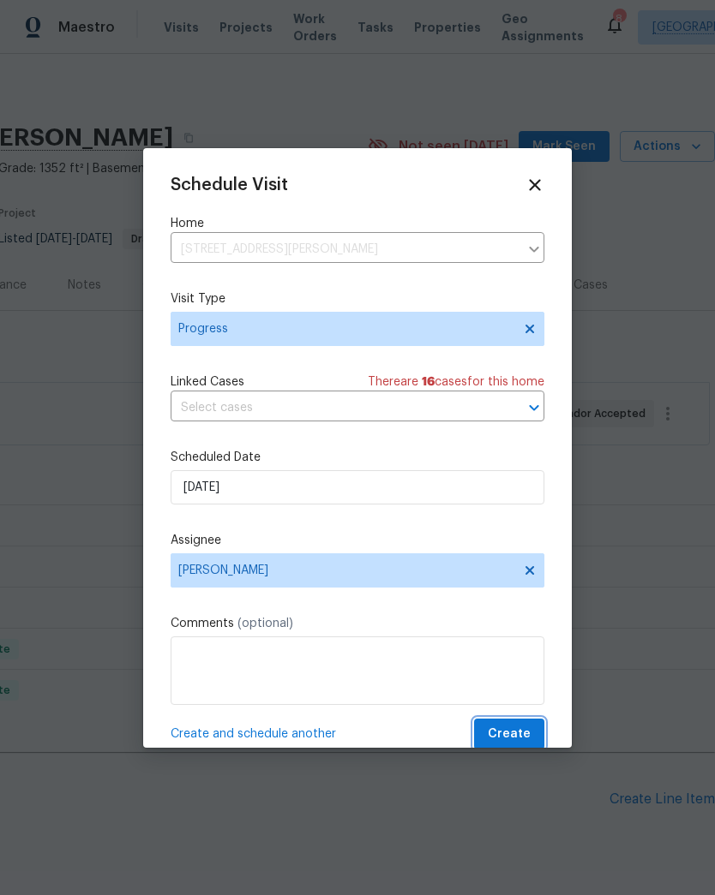
click at [523, 728] on span "Create" at bounding box center [509, 734] width 43 height 21
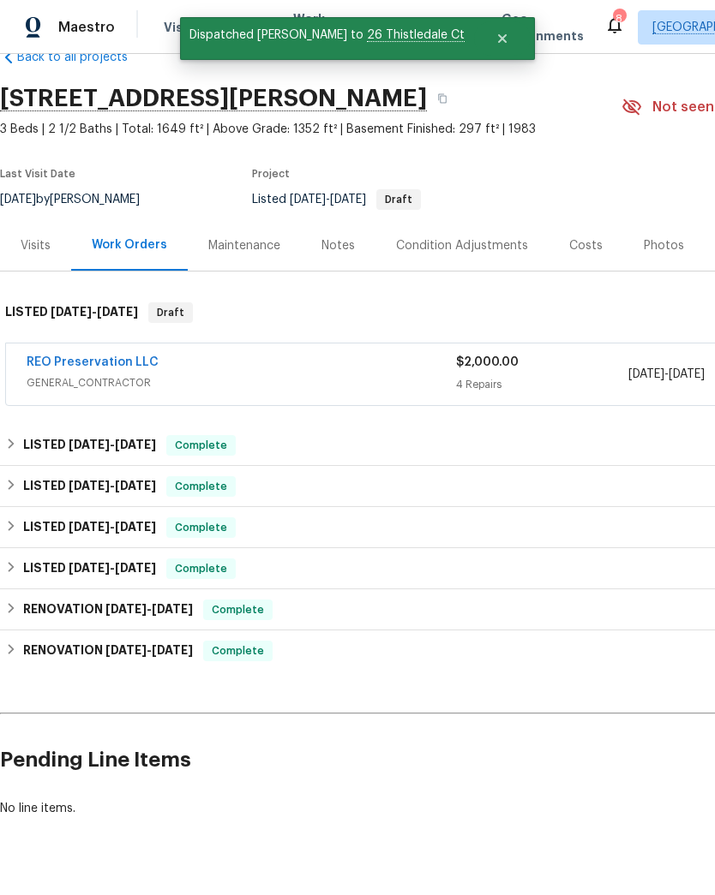
click at [176, 29] on span "Visits" at bounding box center [181, 27] width 35 height 17
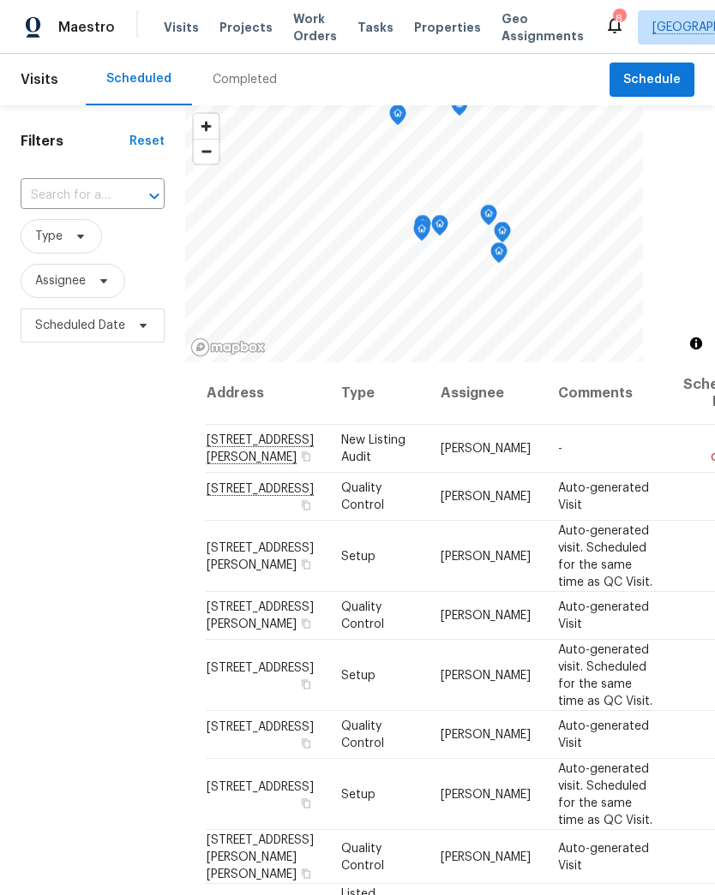
click at [187, 21] on span "Visits" at bounding box center [181, 27] width 35 height 17
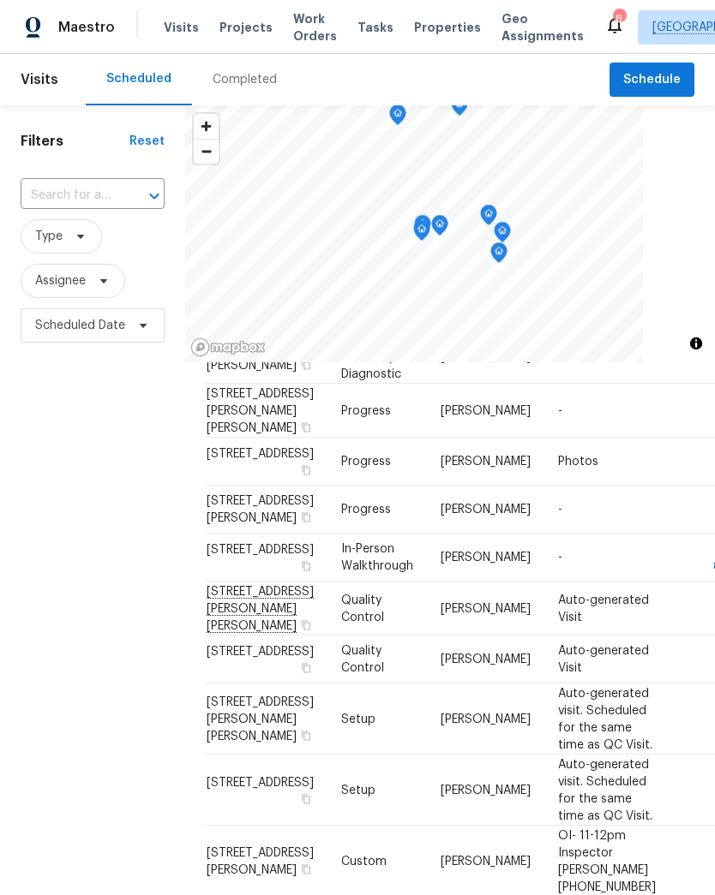
scroll to position [567, 0]
click at [0, 0] on icon at bounding box center [0, 0] width 0 height 0
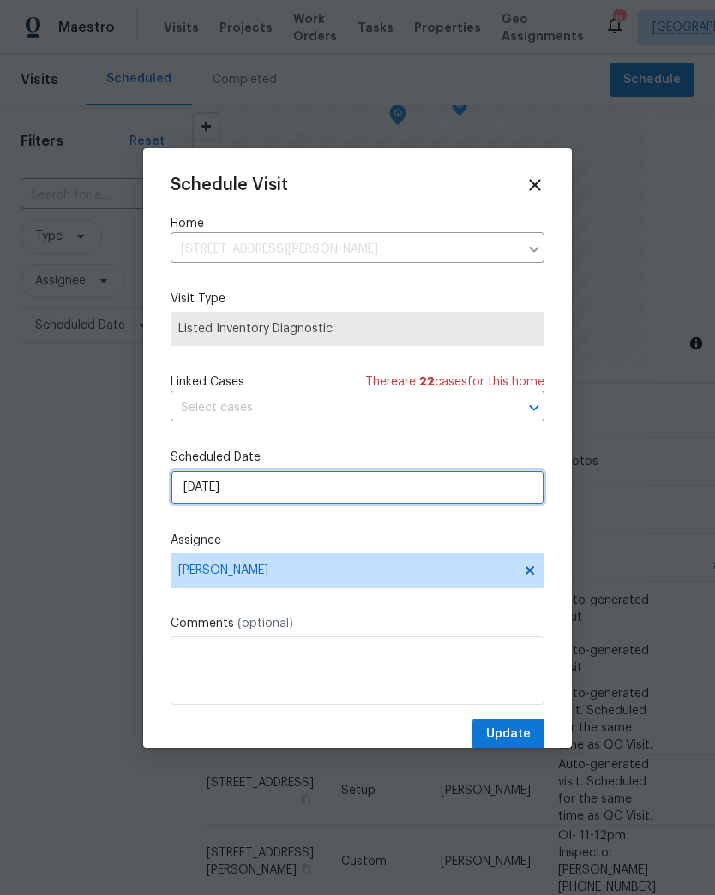
click at [254, 493] on input "[DATE]" at bounding box center [358, 487] width 374 height 34
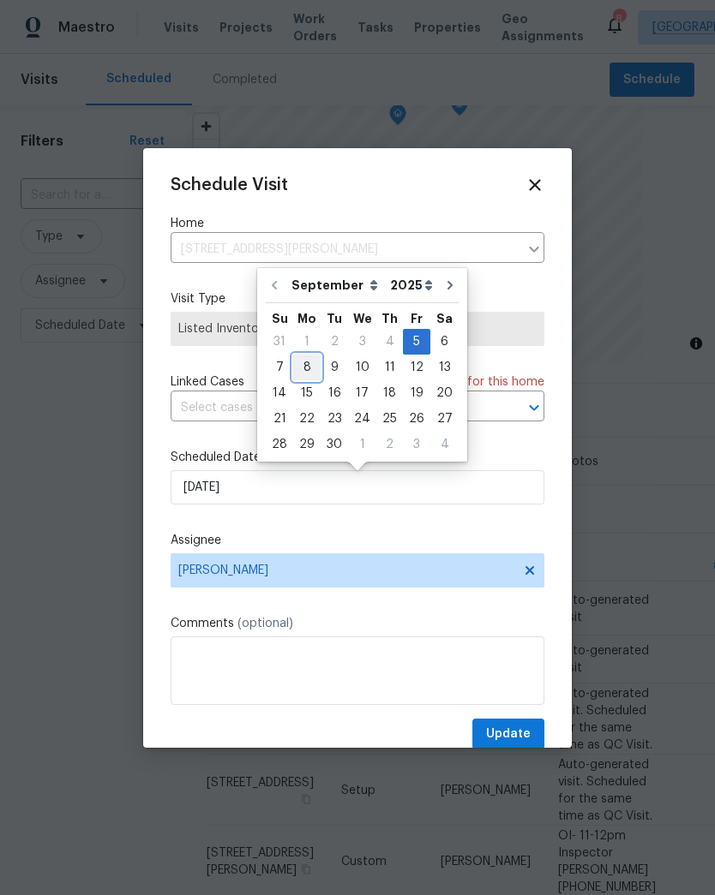
click at [305, 368] on div "8" at bounding box center [306, 368] width 27 height 24
type input "[DATE]"
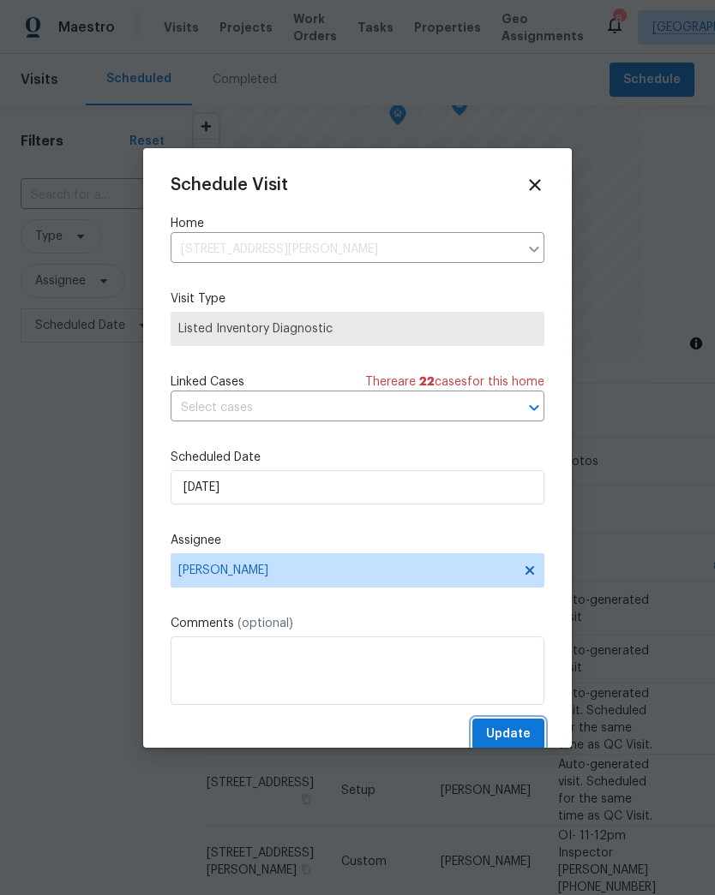
click at [506, 728] on span "Update" at bounding box center [508, 734] width 45 height 21
